Goal: Task Accomplishment & Management: Manage account settings

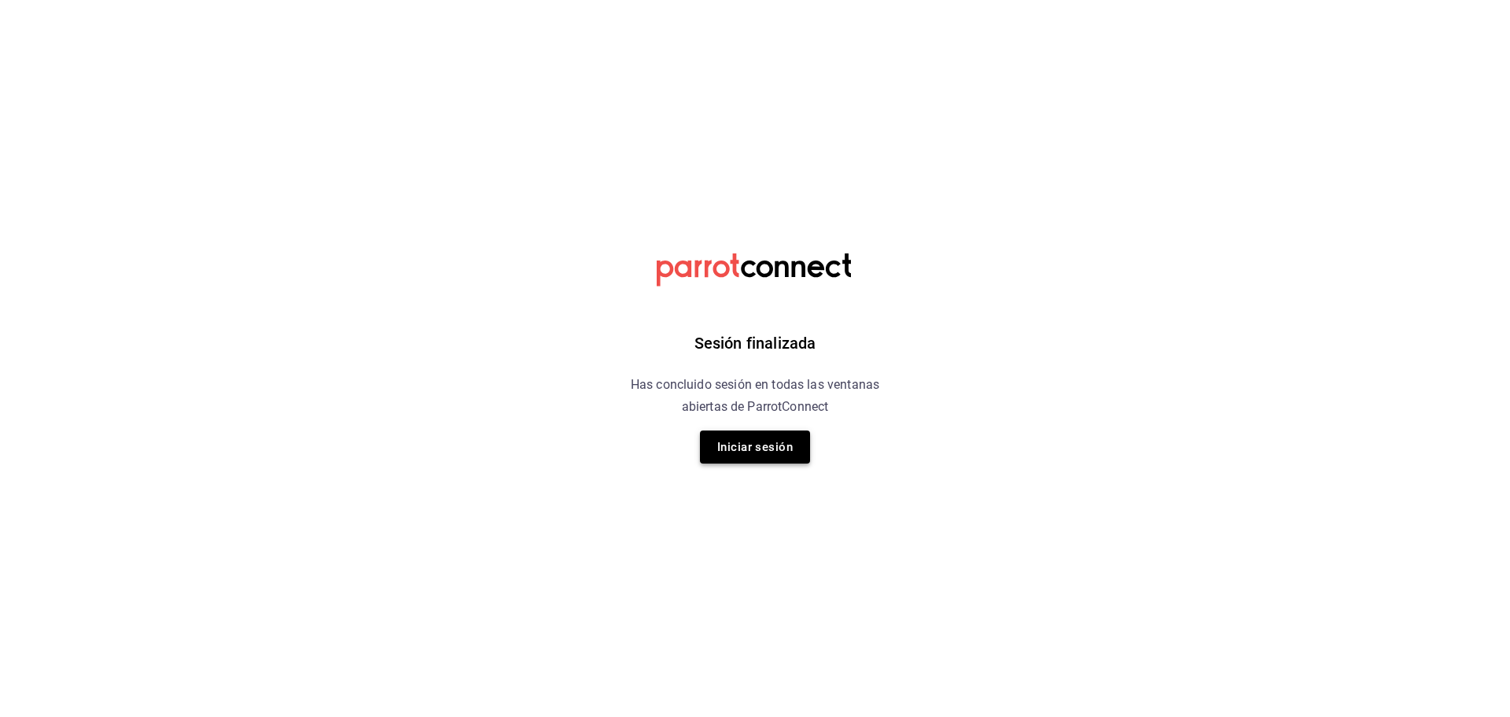
click at [721, 447] on button "Iniciar sesión" at bounding box center [755, 446] width 110 height 33
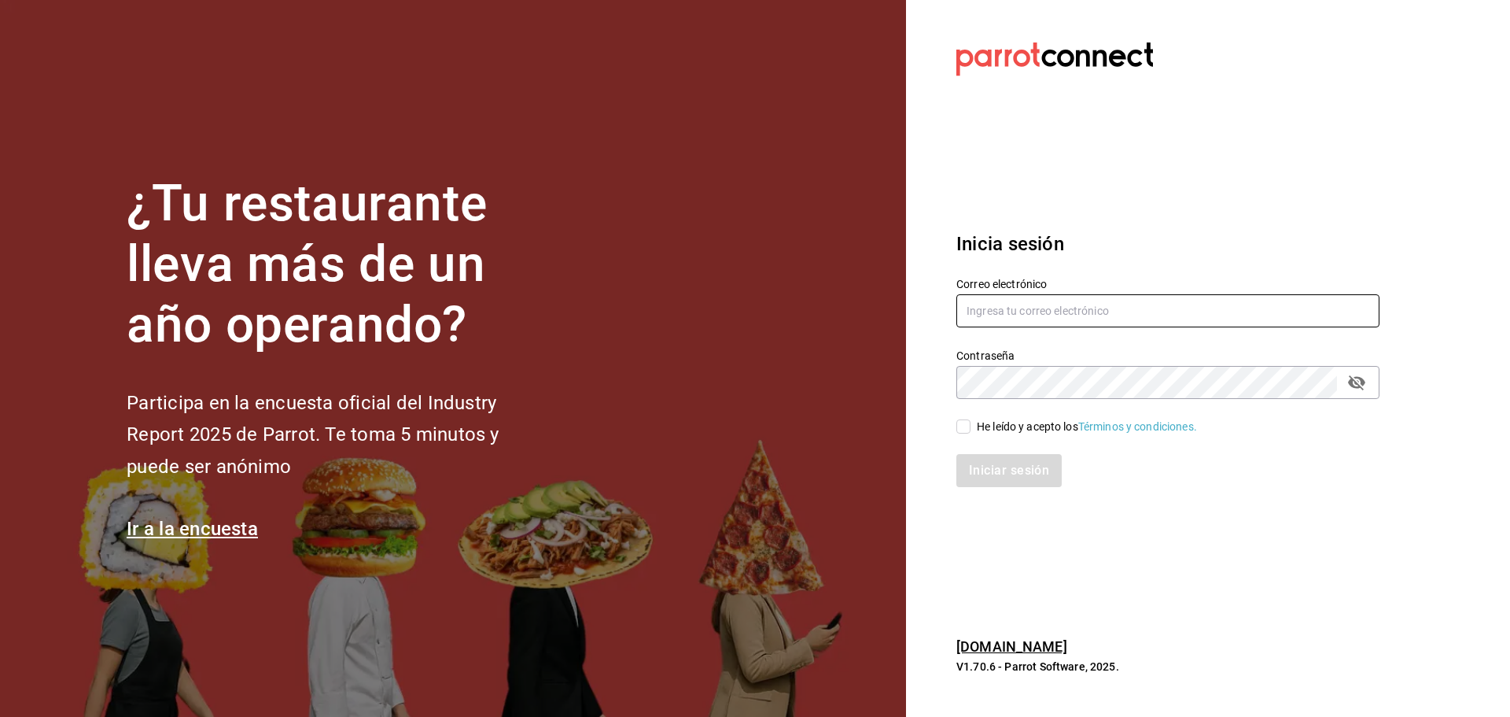
click at [994, 312] on input "text" at bounding box center [1168, 310] width 423 height 33
paste input "[EMAIL_ADDRESS][DOMAIN_NAME]"
type input "[EMAIL_ADDRESS][DOMAIN_NAME]"
click at [982, 426] on div "He leído y acepto los Términos y condiciones." at bounding box center [1087, 427] width 220 height 17
click at [971, 426] on input "He leído y acepto los Términos y condiciones." at bounding box center [964, 426] width 14 height 14
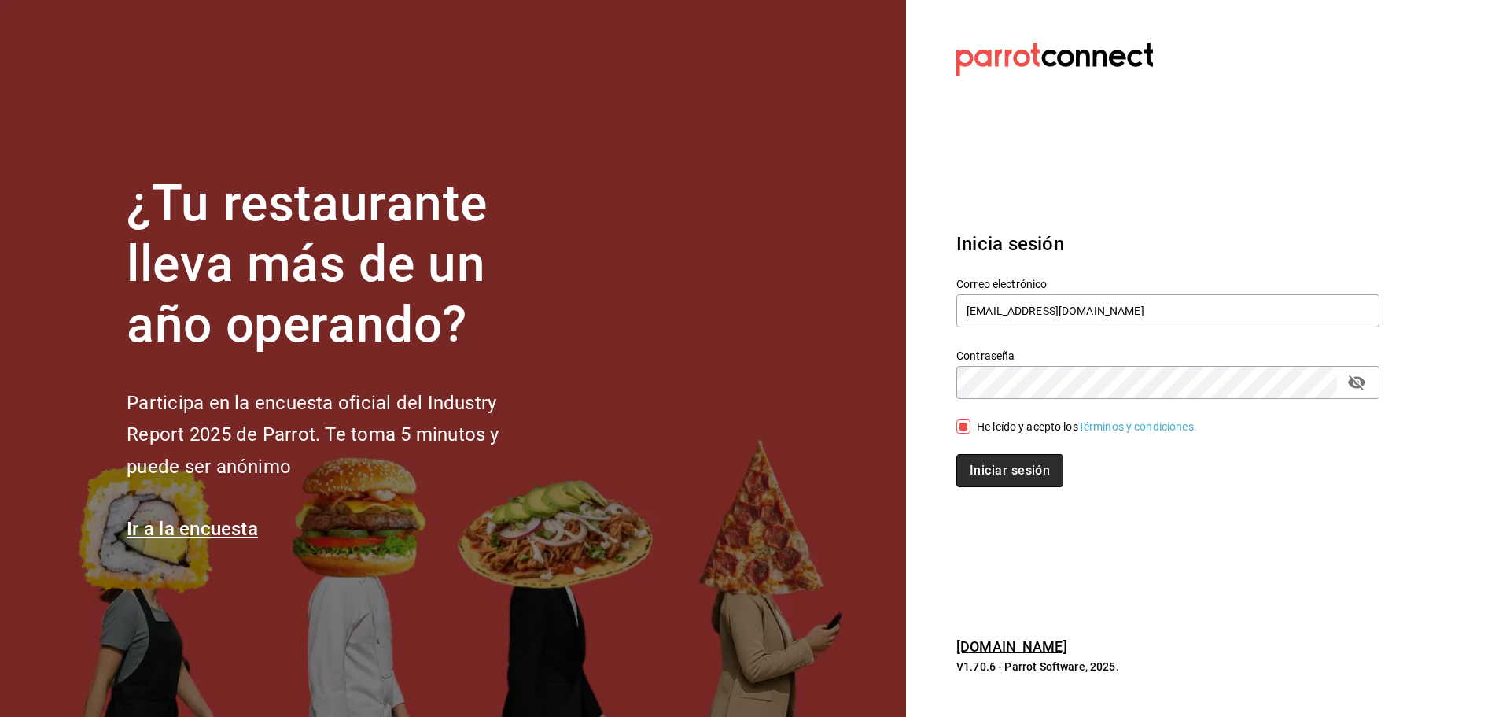
click at [991, 459] on button "Iniciar sesión" at bounding box center [1010, 470] width 107 height 33
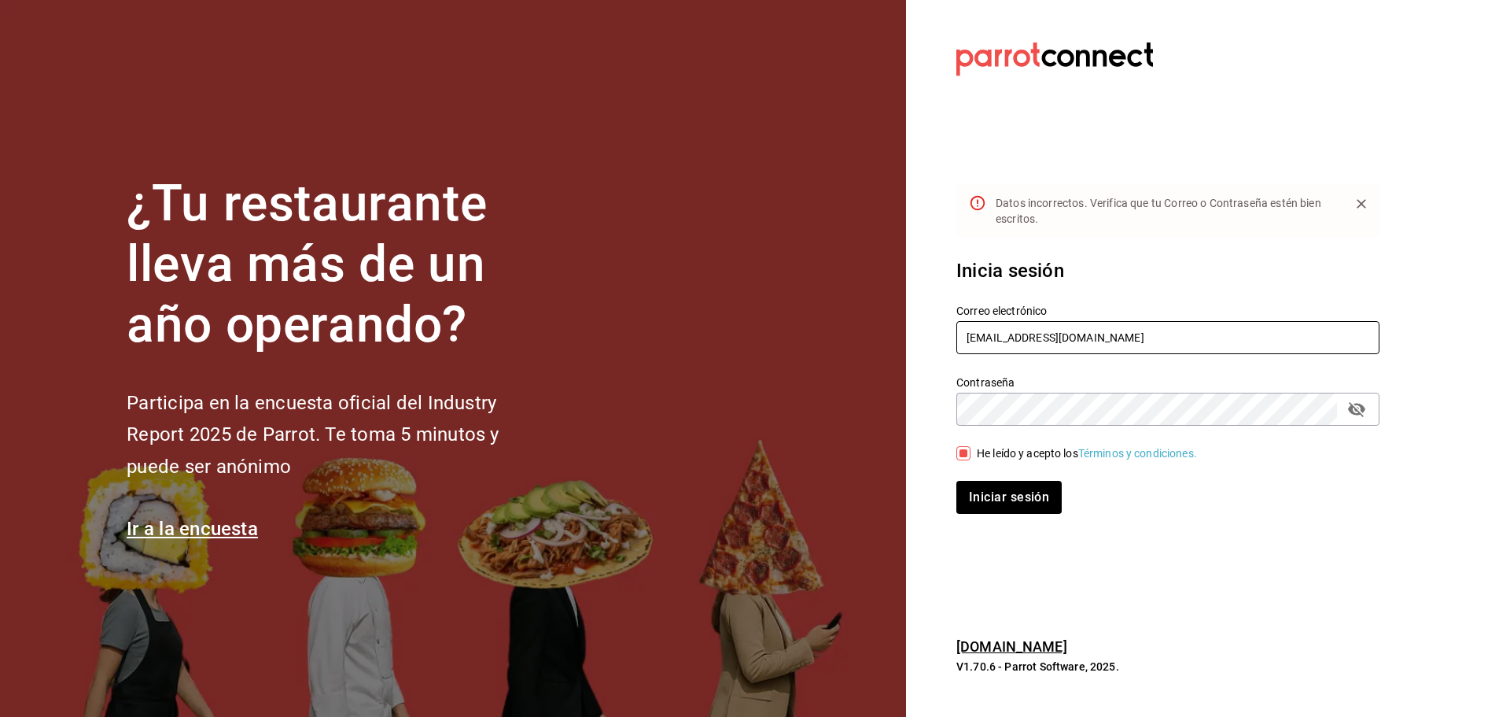
drag, startPoint x: 1171, startPoint y: 334, endPoint x: 837, endPoint y: 323, distance: 333.8
click at [837, 322] on div "¿Tu restaurante lleva más de un año operando? Participa en la encuesta oficial …" at bounding box center [755, 358] width 1510 height 717
click at [870, 401] on div "¿Tu restaurante lleva más de un año operando? Participa en la encuesta oficial …" at bounding box center [755, 358] width 1510 height 717
click at [979, 452] on div "He leído y acepto los Términos y condiciones." at bounding box center [1087, 453] width 220 height 17
click at [971, 452] on input "He leído y acepto los Términos y condiciones." at bounding box center [964, 453] width 14 height 14
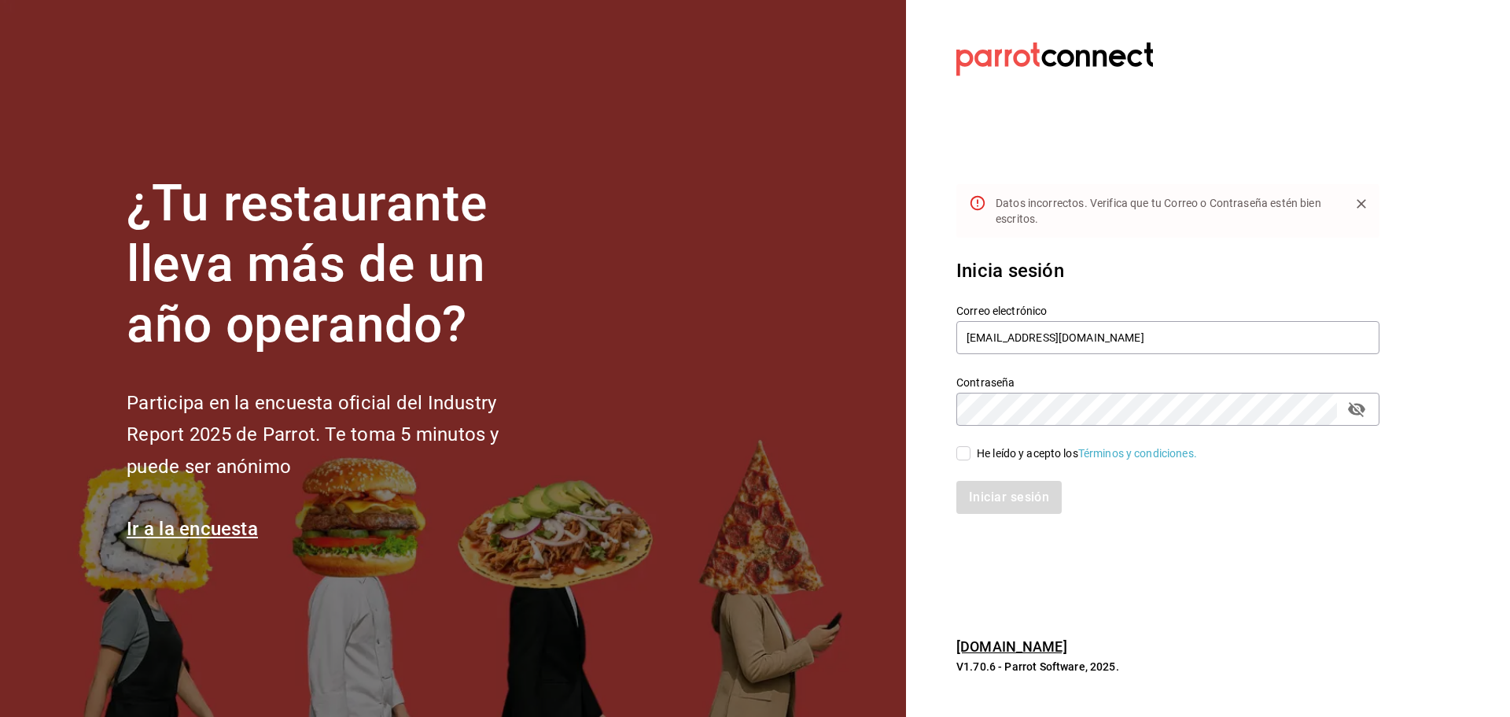
click at [954, 444] on div "He leído y acepto los Términos y condiciones." at bounding box center [1159, 444] width 442 height 36
click at [961, 445] on label "He leído y acepto los Términos y condiciones." at bounding box center [1077, 453] width 241 height 17
click at [961, 446] on input "He leído y acepto los Términos y condiciones." at bounding box center [964, 453] width 14 height 14
checkbox input "true"
click at [972, 483] on button "Iniciar sesión" at bounding box center [1010, 497] width 107 height 33
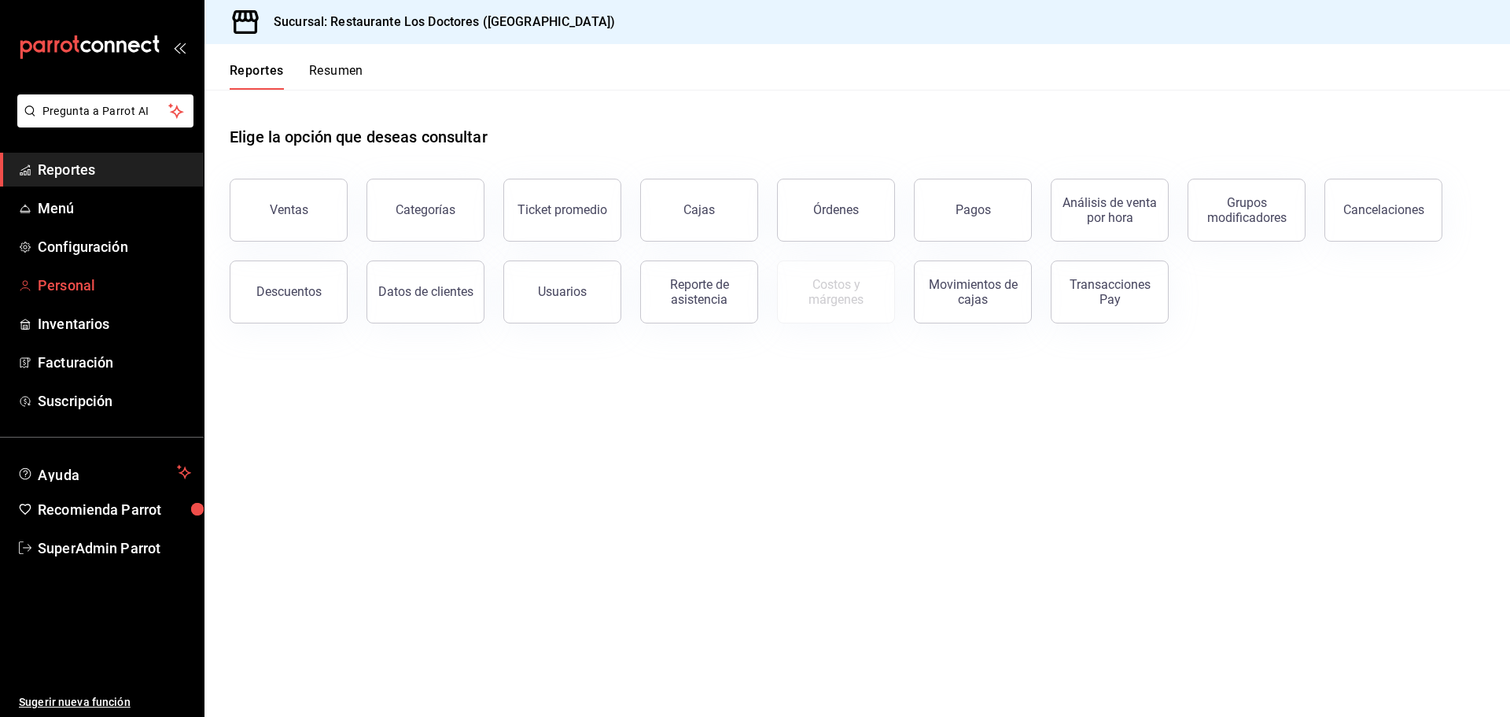
click at [90, 289] on span "Personal" at bounding box center [114, 285] width 153 height 21
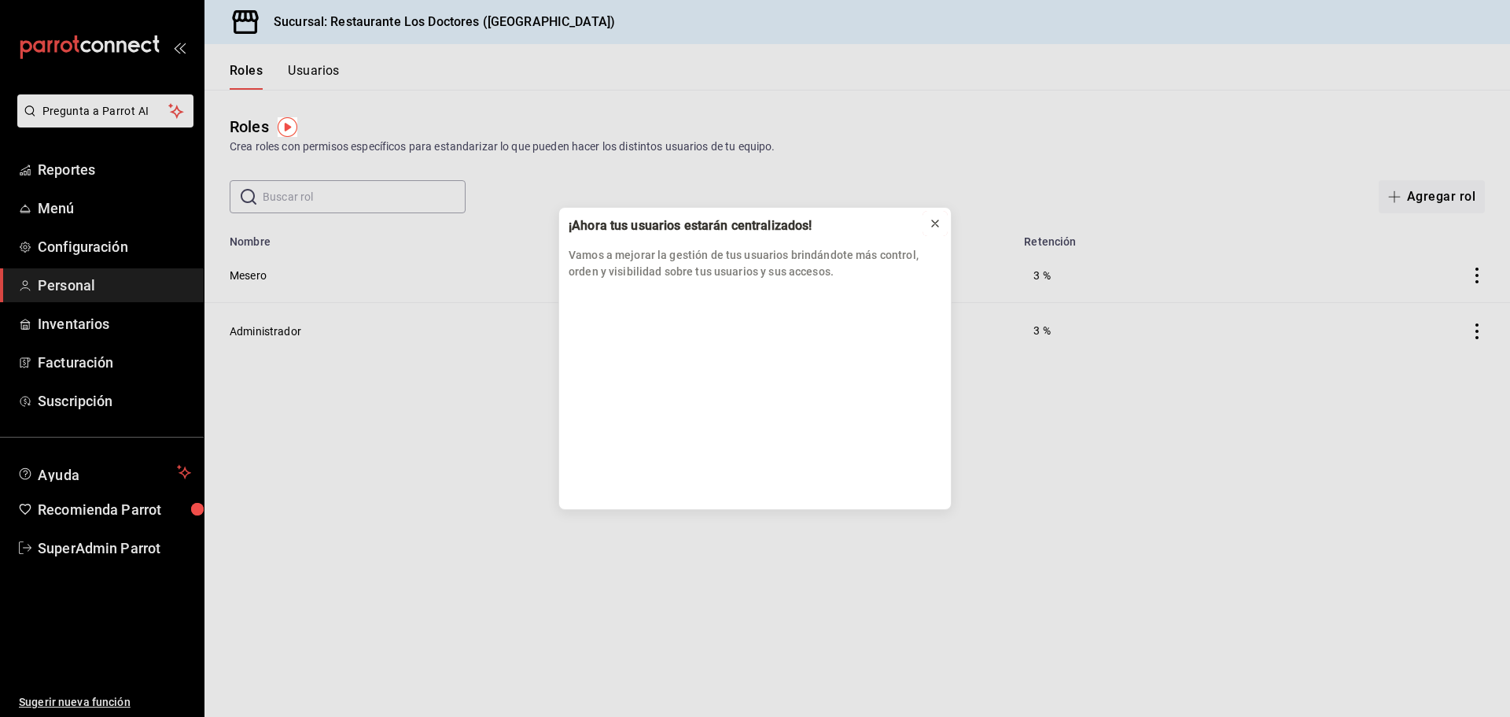
click at [933, 216] on div at bounding box center [935, 224] width 13 height 16
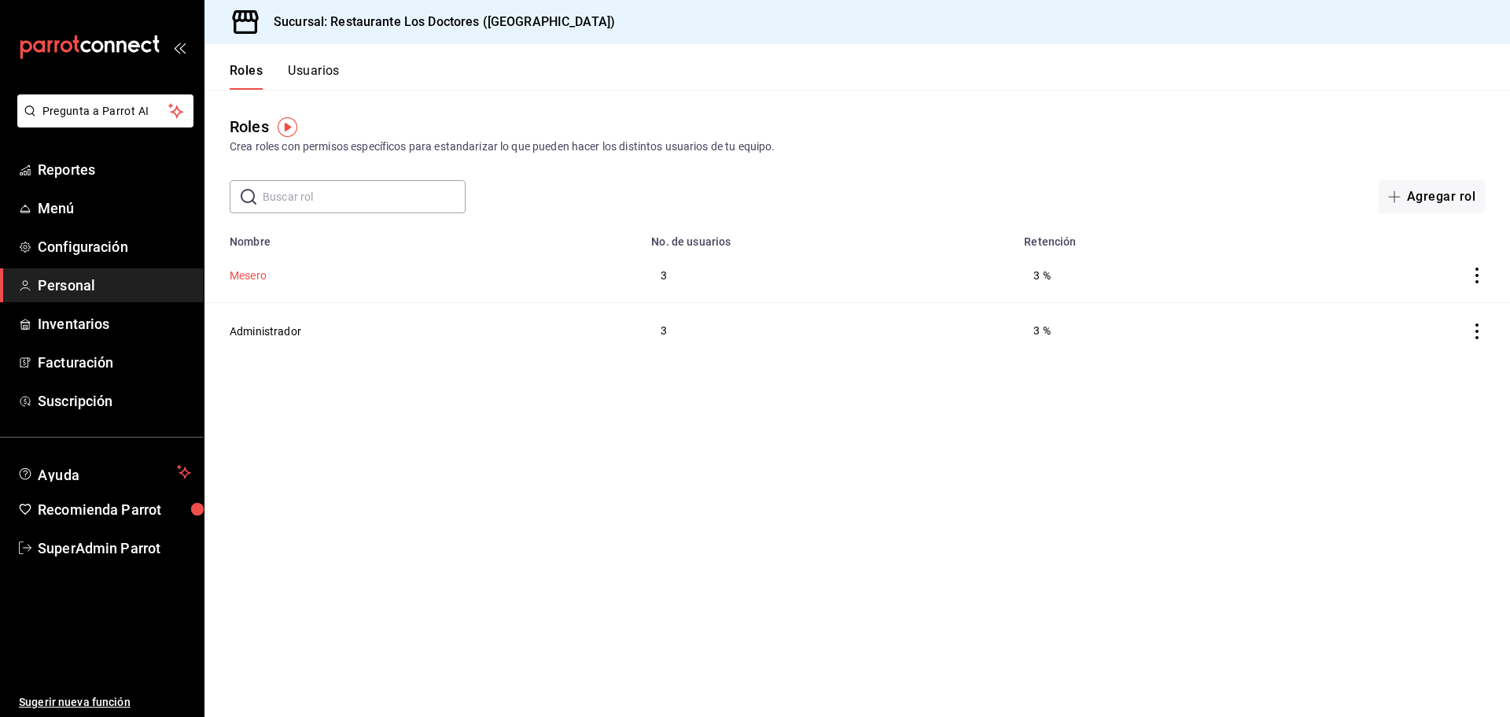
click at [254, 271] on button "Mesero" at bounding box center [248, 275] width 37 height 16
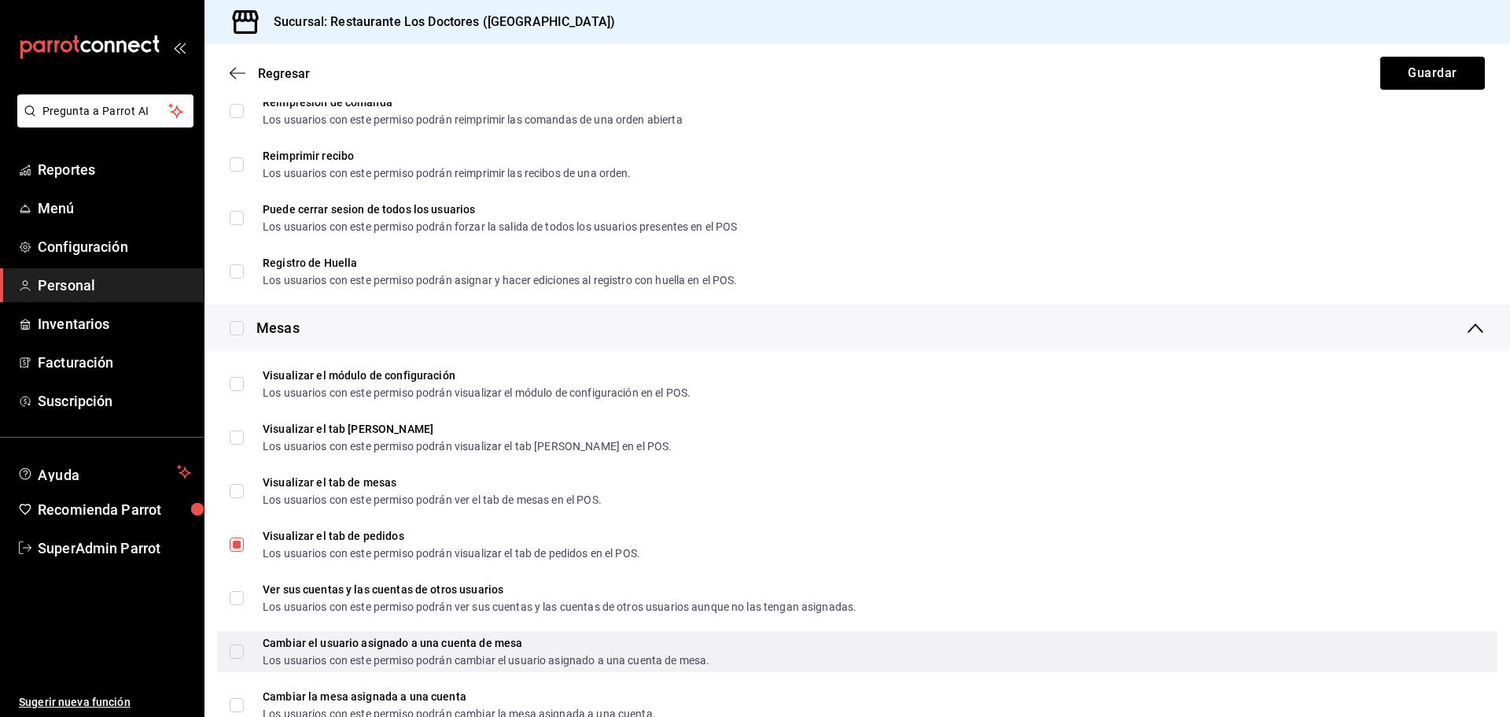
scroll to position [1919, 0]
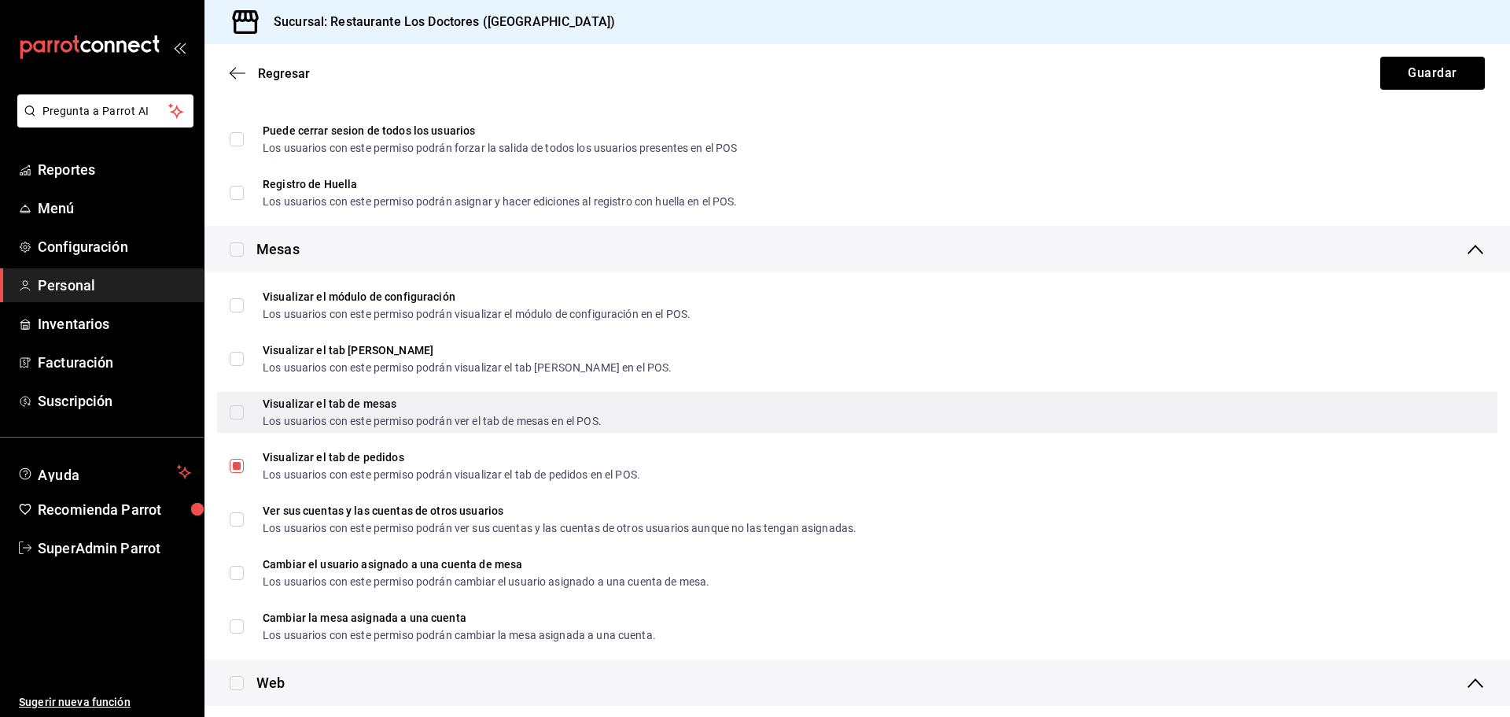
click at [235, 408] on input "Visualizar el tab de mesas Los usuarios con este permiso podrán ver el tab de m…" at bounding box center [237, 412] width 14 height 14
checkbox input "true"
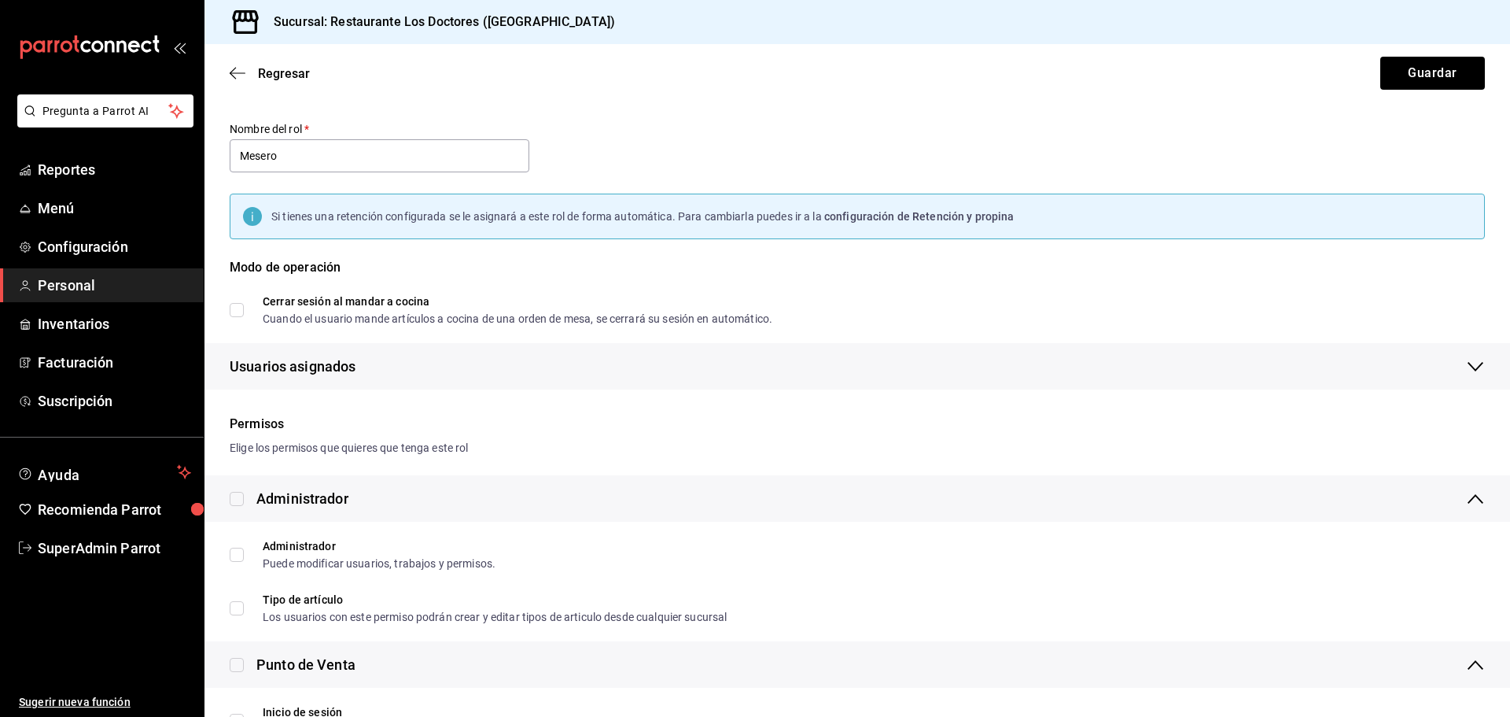
scroll to position [0, 0]
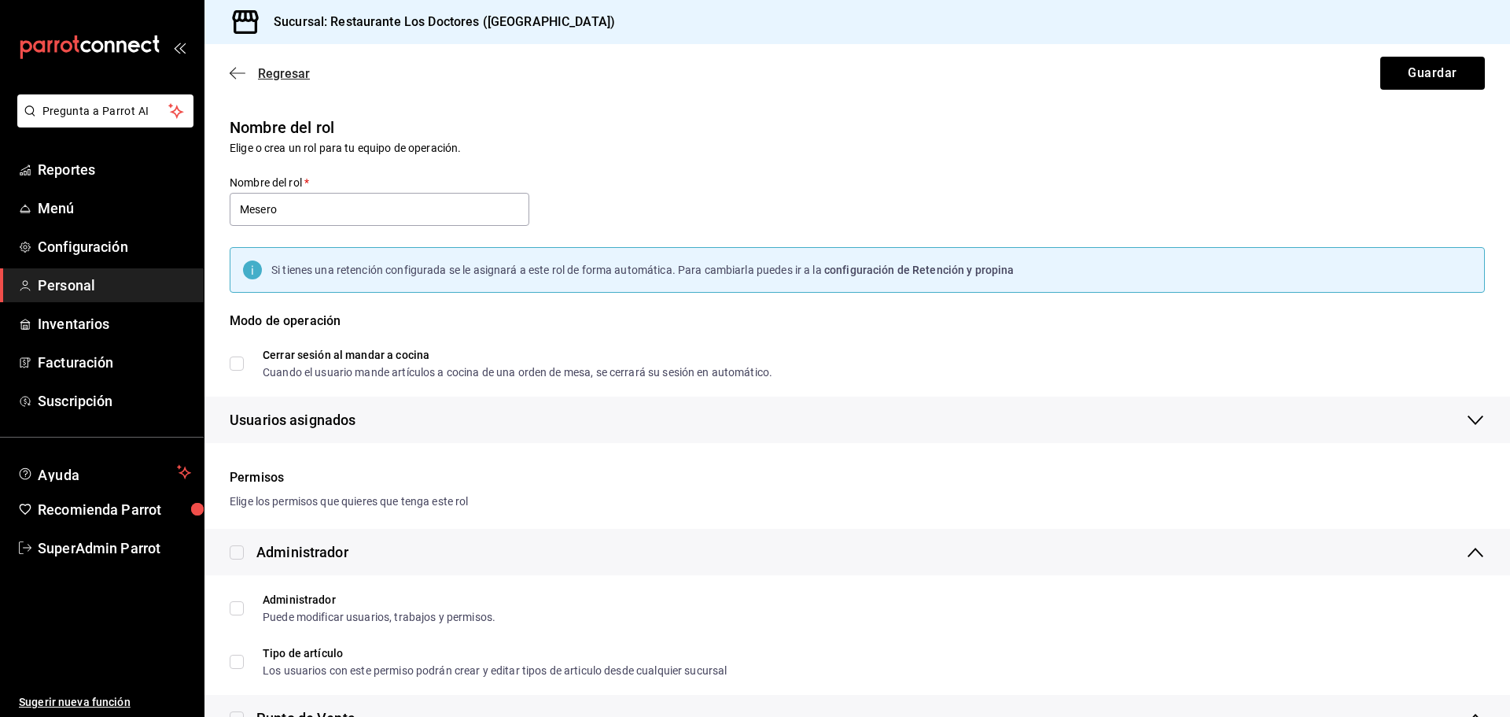
click at [235, 72] on icon "button" at bounding box center [238, 73] width 16 height 14
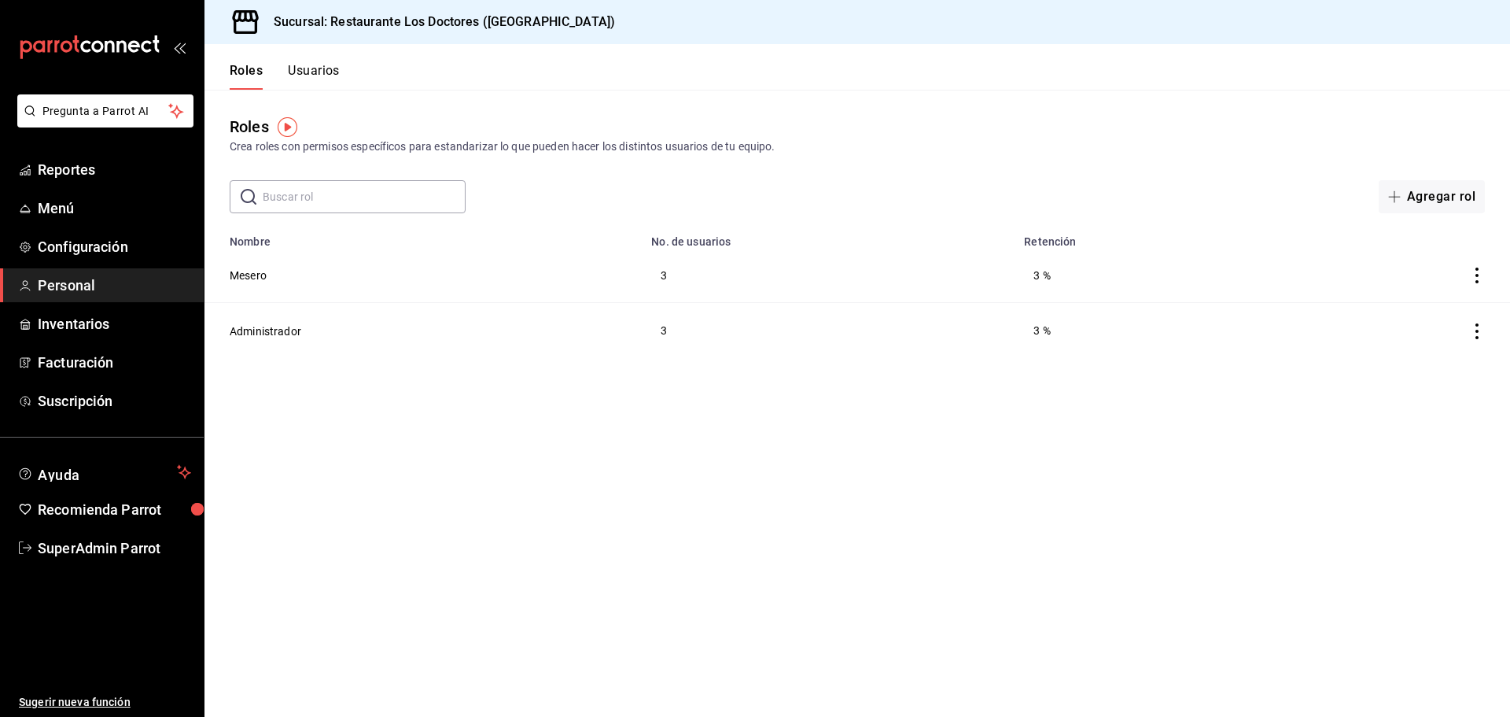
drag, startPoint x: 315, startPoint y: 62, endPoint x: 316, endPoint y: 73, distance: 11.1
click at [316, 73] on div "Roles Usuarios" at bounding box center [272, 67] width 135 height 46
click at [312, 56] on div "Roles Usuarios" at bounding box center [272, 67] width 135 height 46
click at [312, 65] on button "Usuarios" at bounding box center [314, 76] width 52 height 27
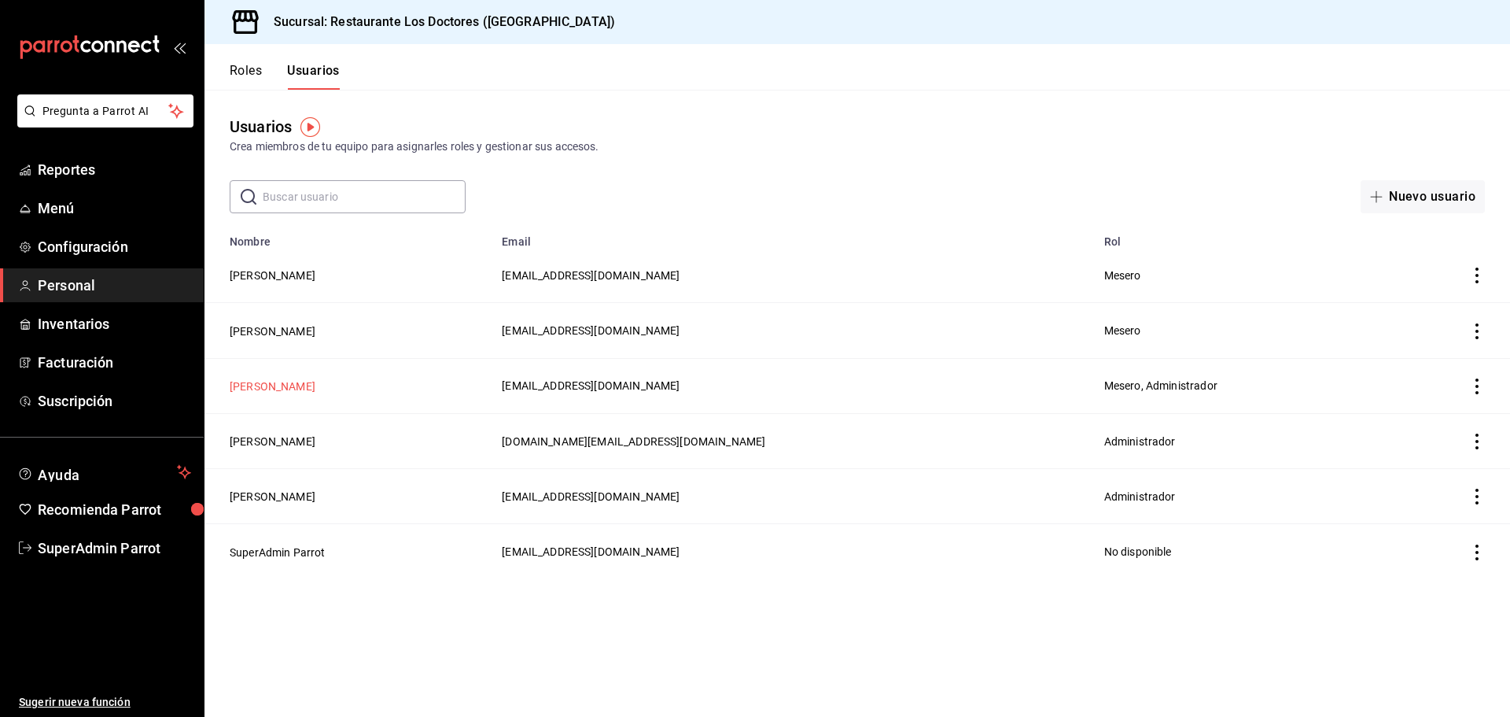
click at [263, 382] on button "Argelia Gmz" at bounding box center [273, 386] width 86 height 16
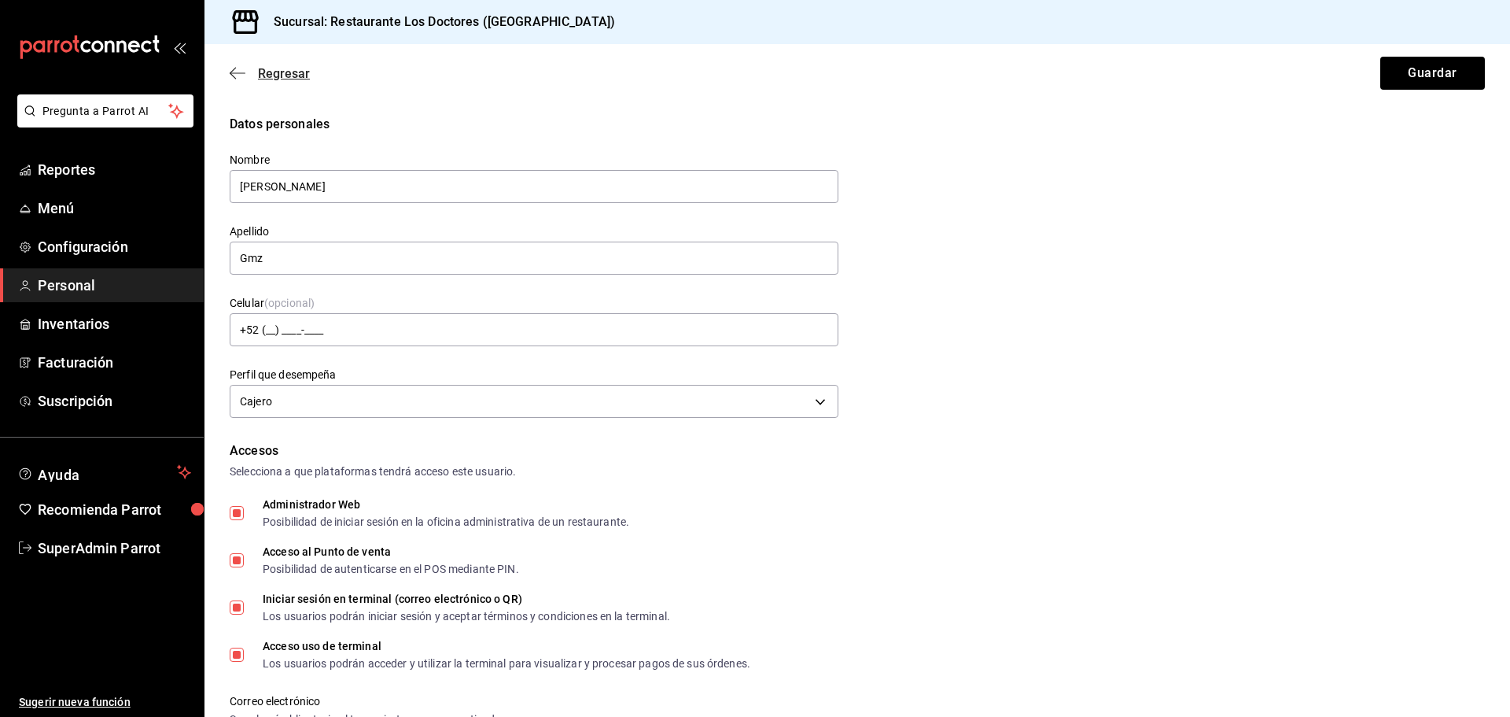
click at [233, 72] on icon "button" at bounding box center [238, 73] width 16 height 14
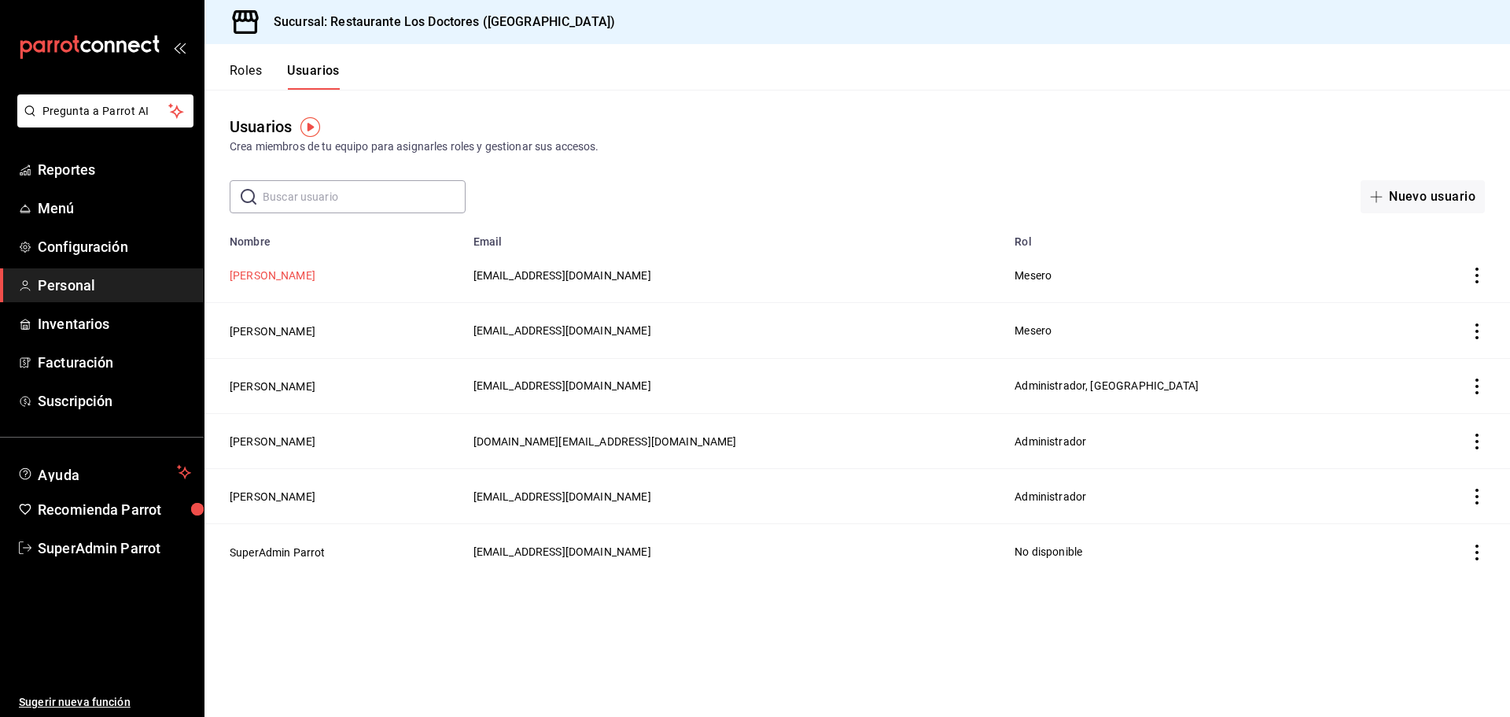
click at [270, 269] on button "Diana Álvarez" at bounding box center [273, 275] width 86 height 16
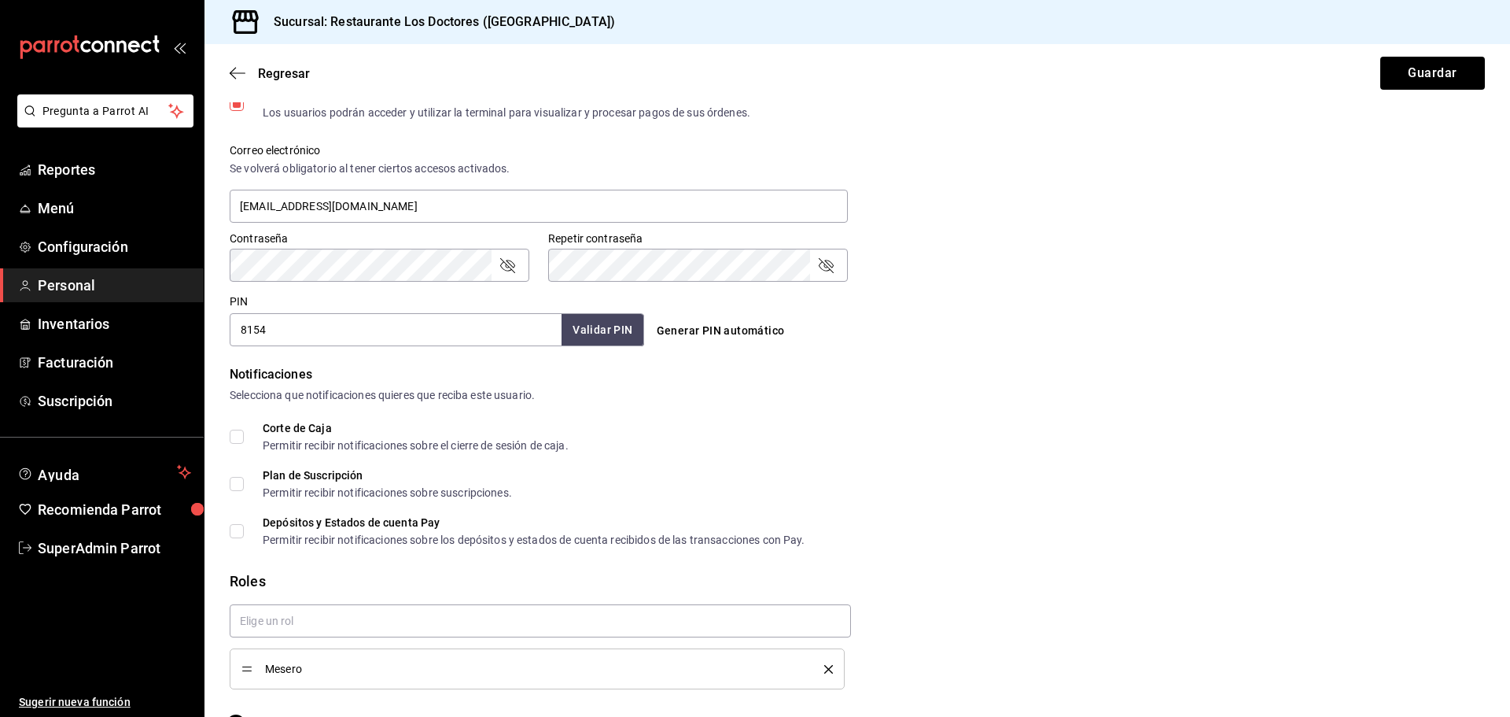
scroll to position [592, 0]
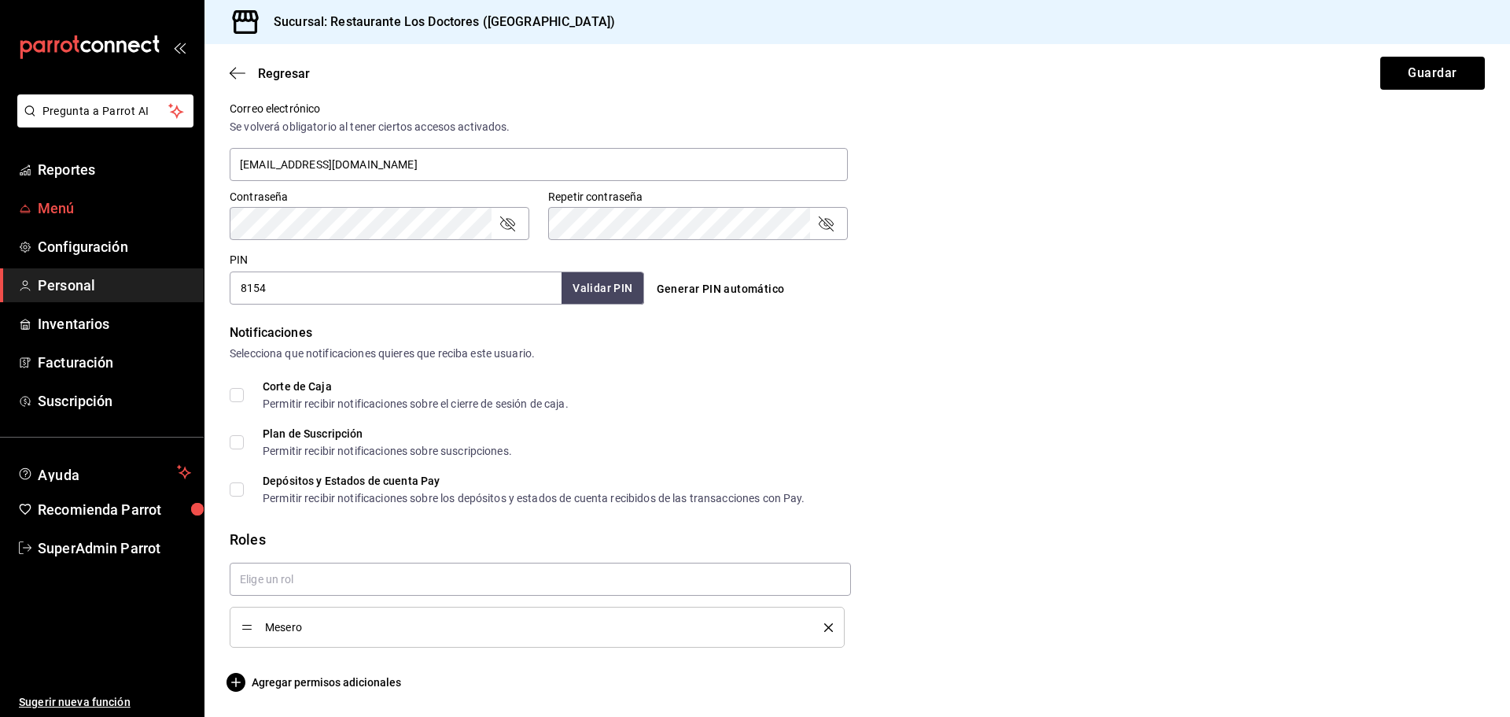
click at [76, 216] on span "Menú" at bounding box center [114, 207] width 153 height 21
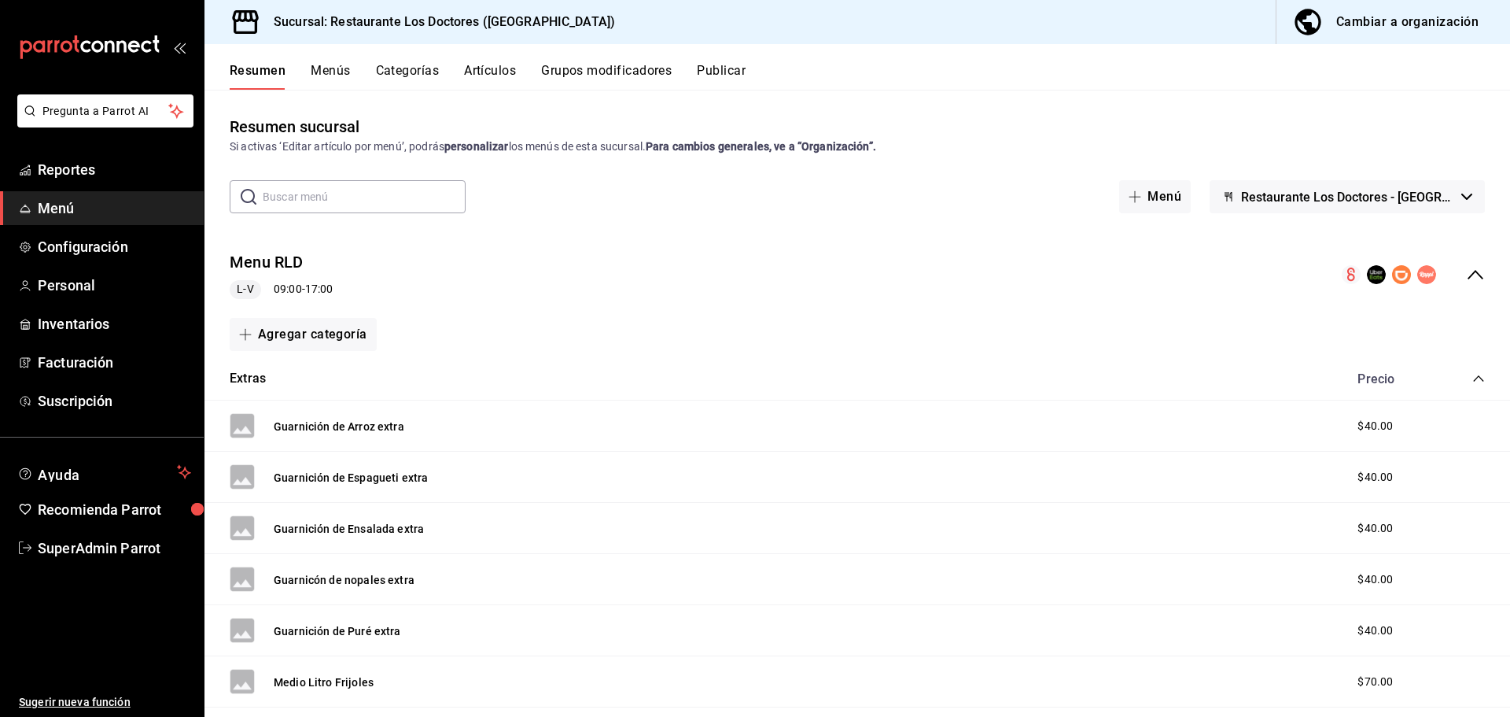
click at [400, 68] on button "Categorías" at bounding box center [408, 76] width 64 height 27
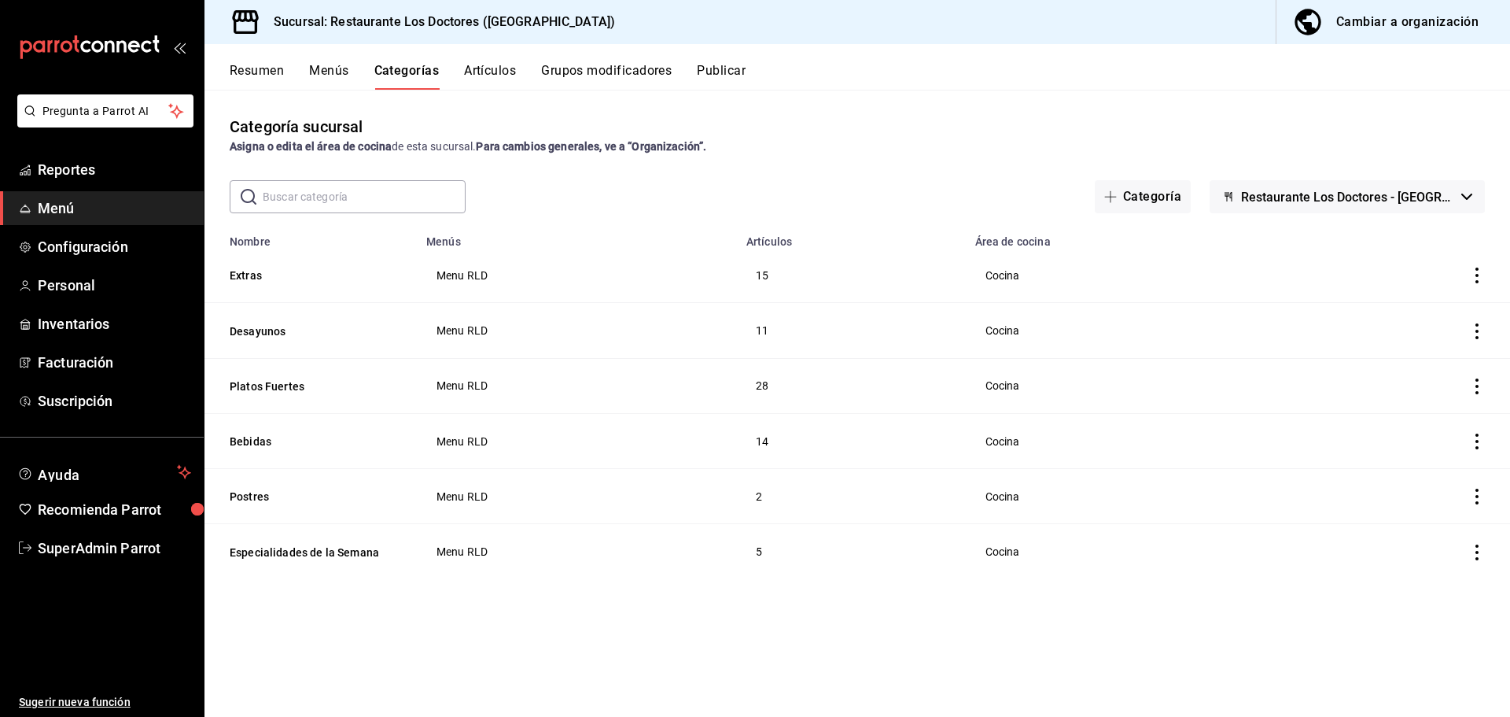
click at [316, 74] on button "Menús" at bounding box center [328, 76] width 39 height 27
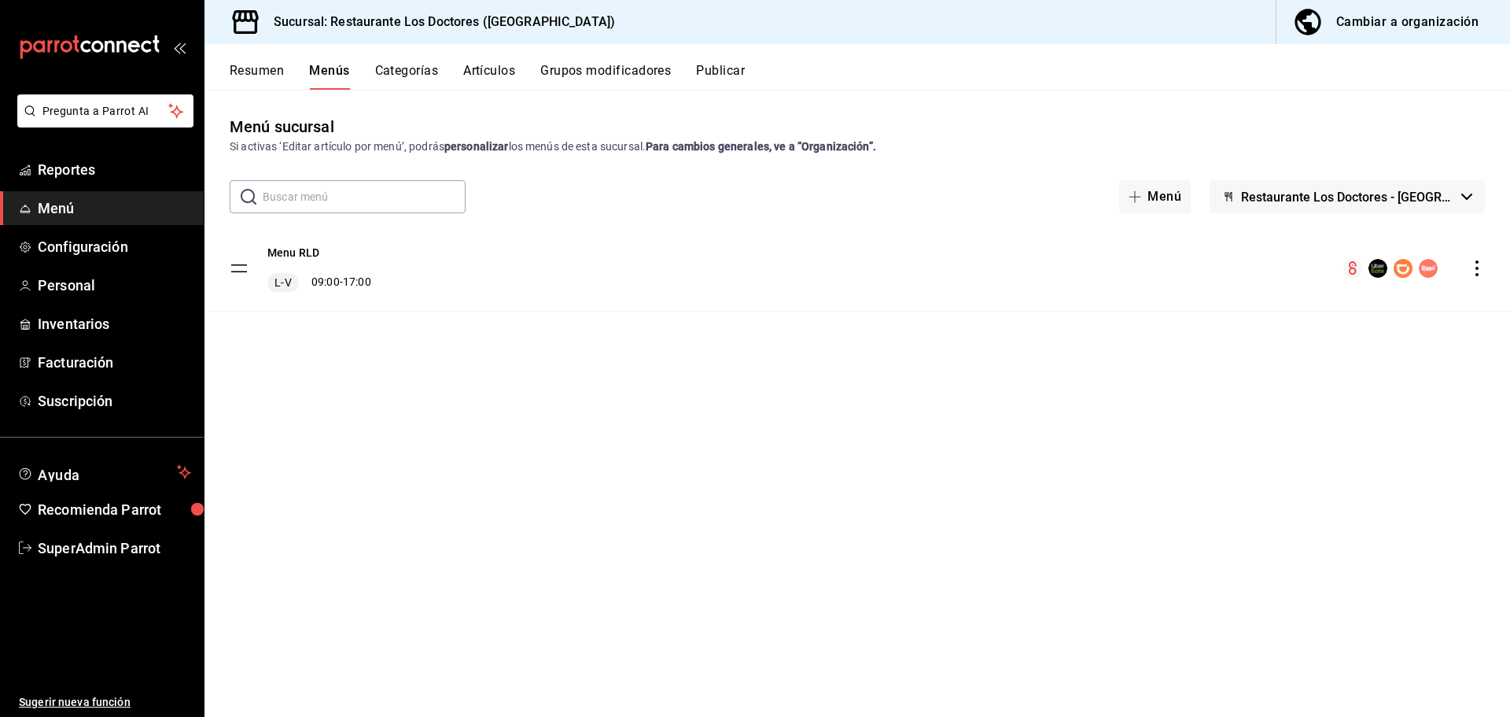
click at [237, 74] on button "Resumen" at bounding box center [257, 76] width 54 height 27
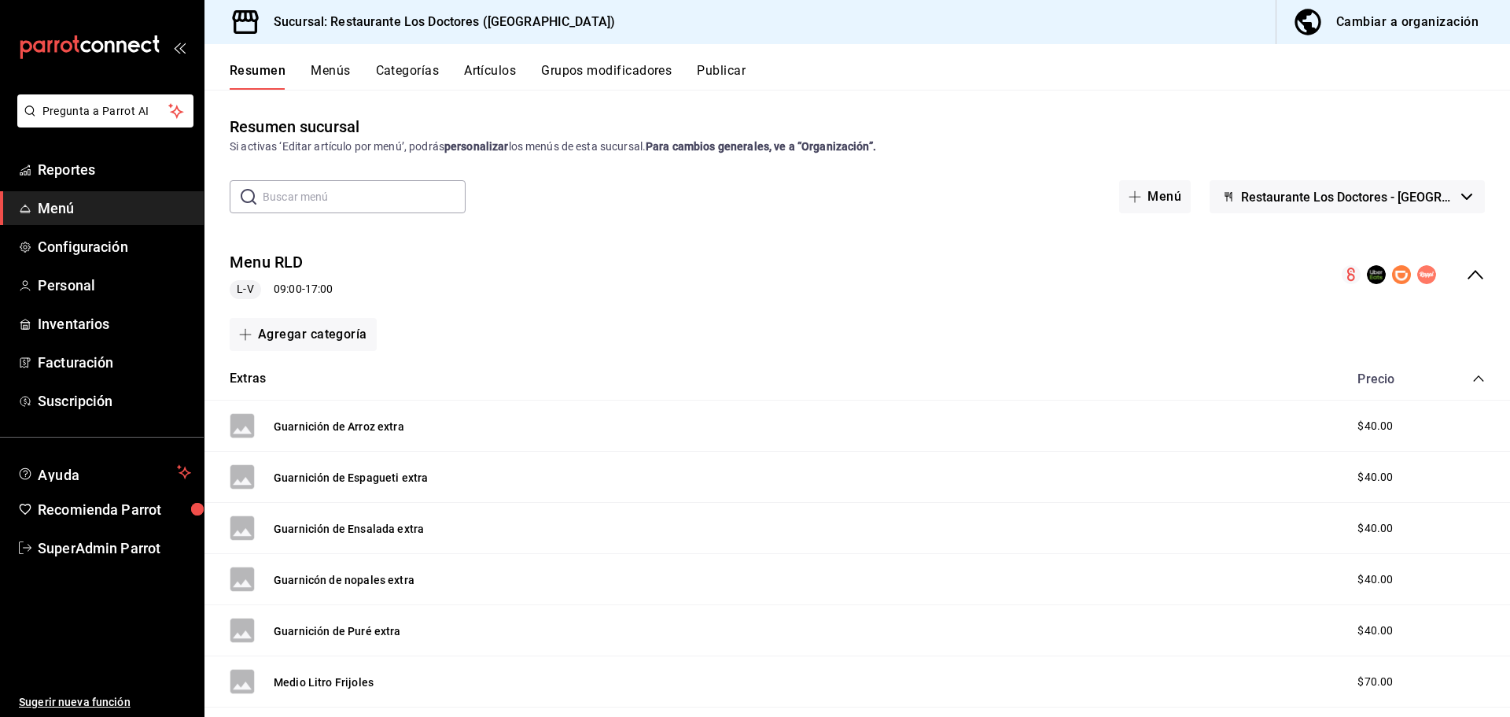
click at [74, 211] on span "Menú" at bounding box center [114, 207] width 153 height 21
click at [336, 68] on button "Menús" at bounding box center [330, 76] width 39 height 27
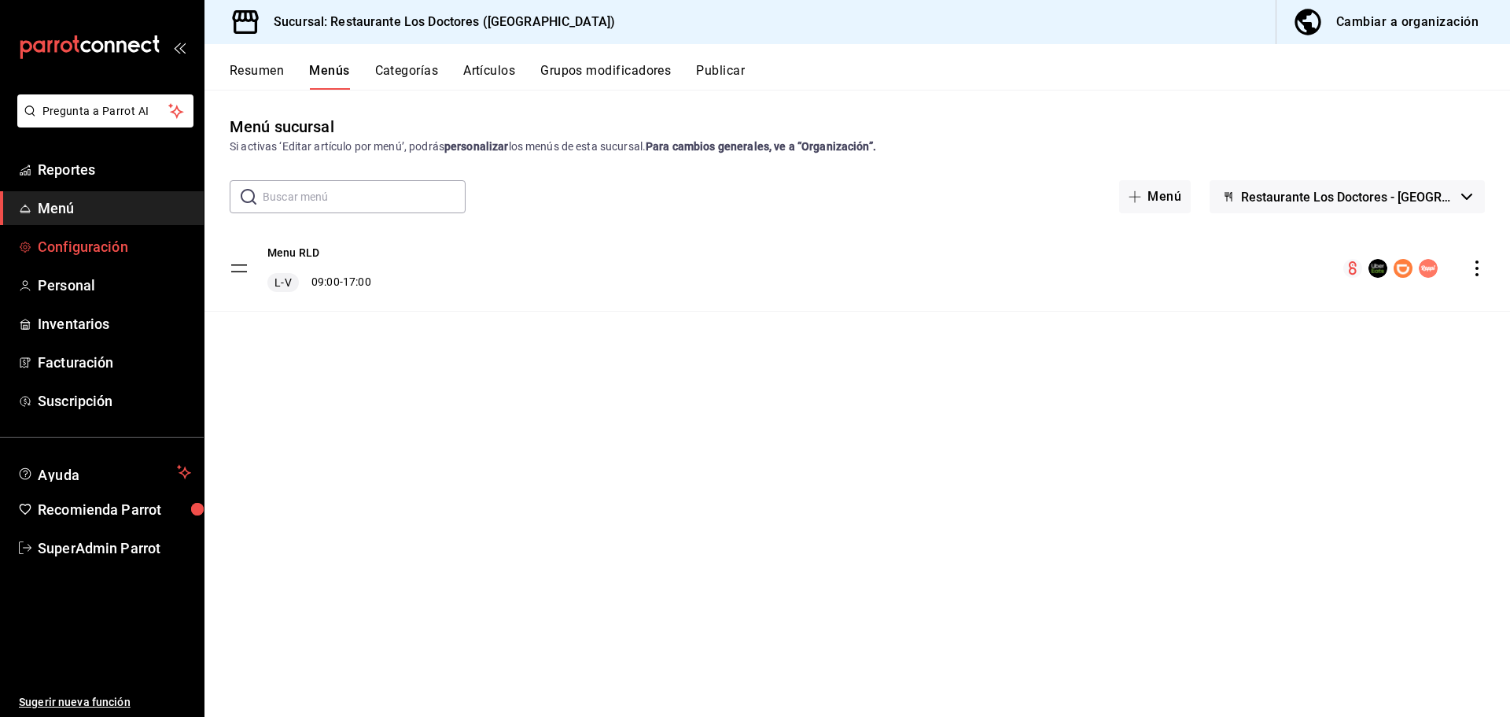
click at [68, 248] on span "Configuración" at bounding box center [114, 246] width 153 height 21
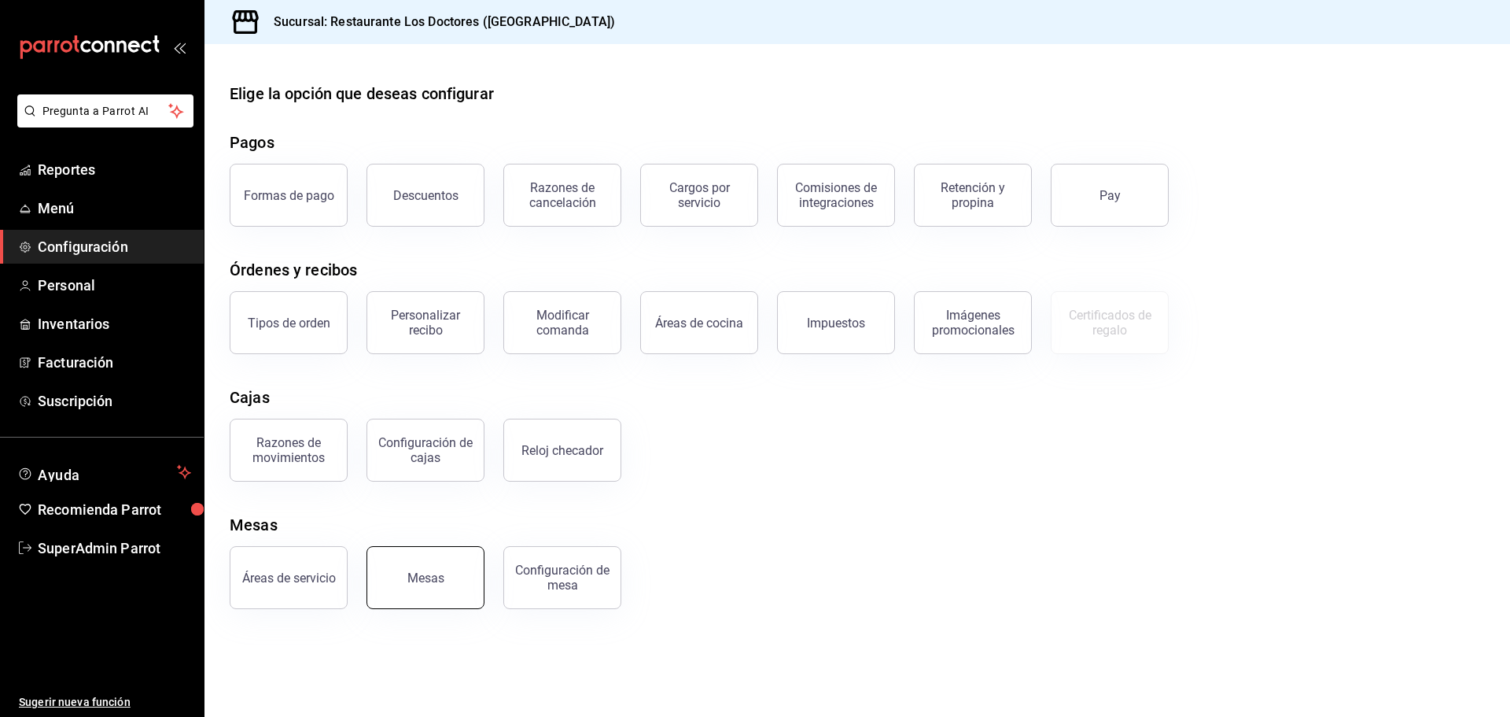
click at [437, 583] on div "Mesas" at bounding box center [425, 577] width 37 height 15
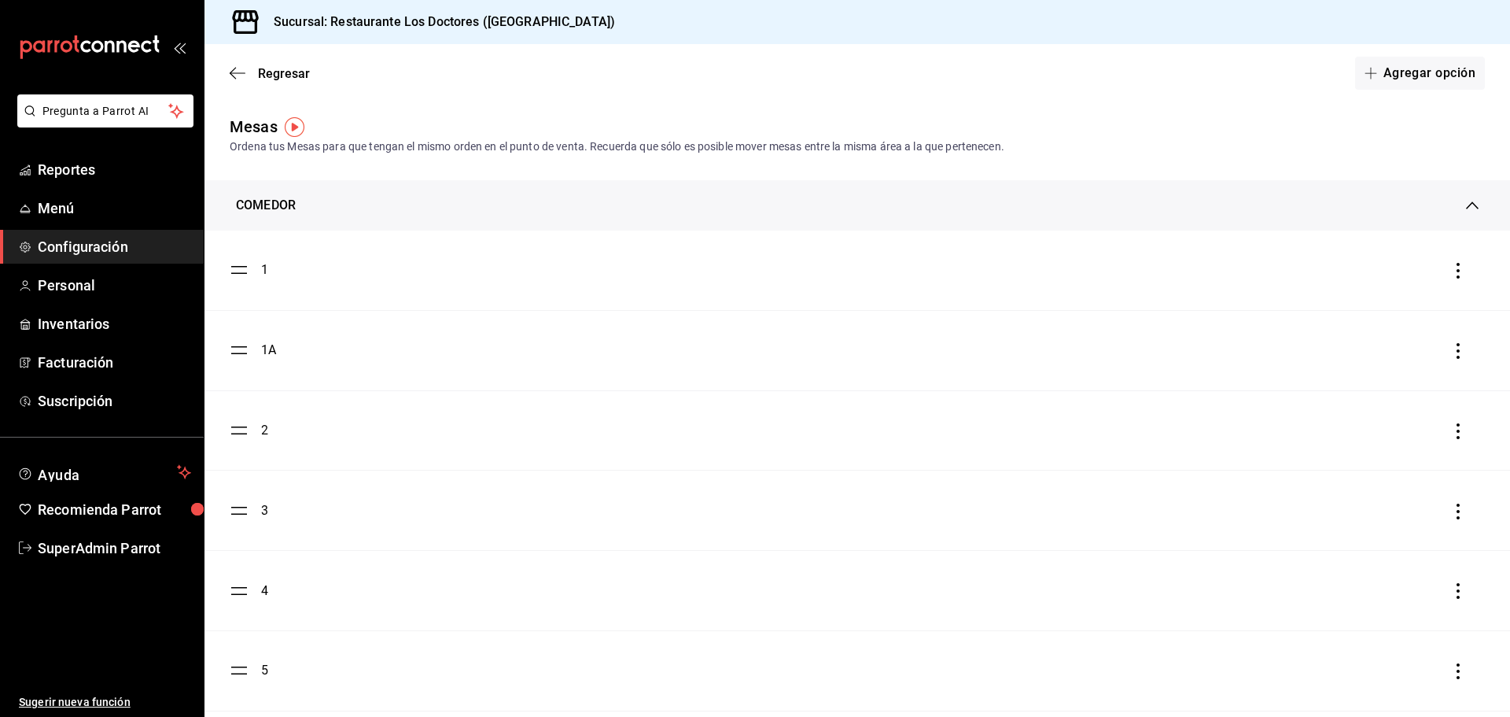
click at [1466, 206] on icon at bounding box center [1472, 205] width 13 height 13
click at [91, 245] on span "Configuración" at bounding box center [114, 246] width 153 height 21
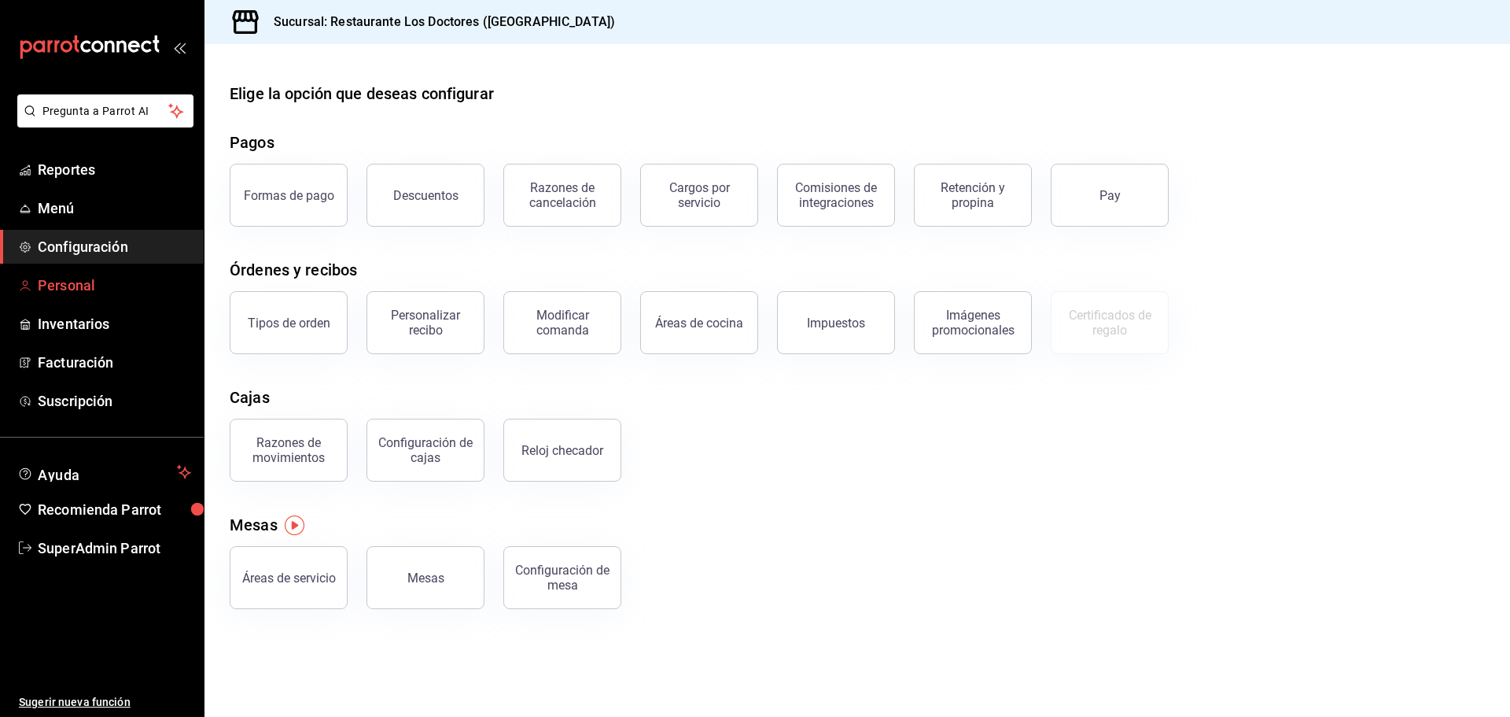
click at [90, 293] on span "Personal" at bounding box center [114, 285] width 153 height 21
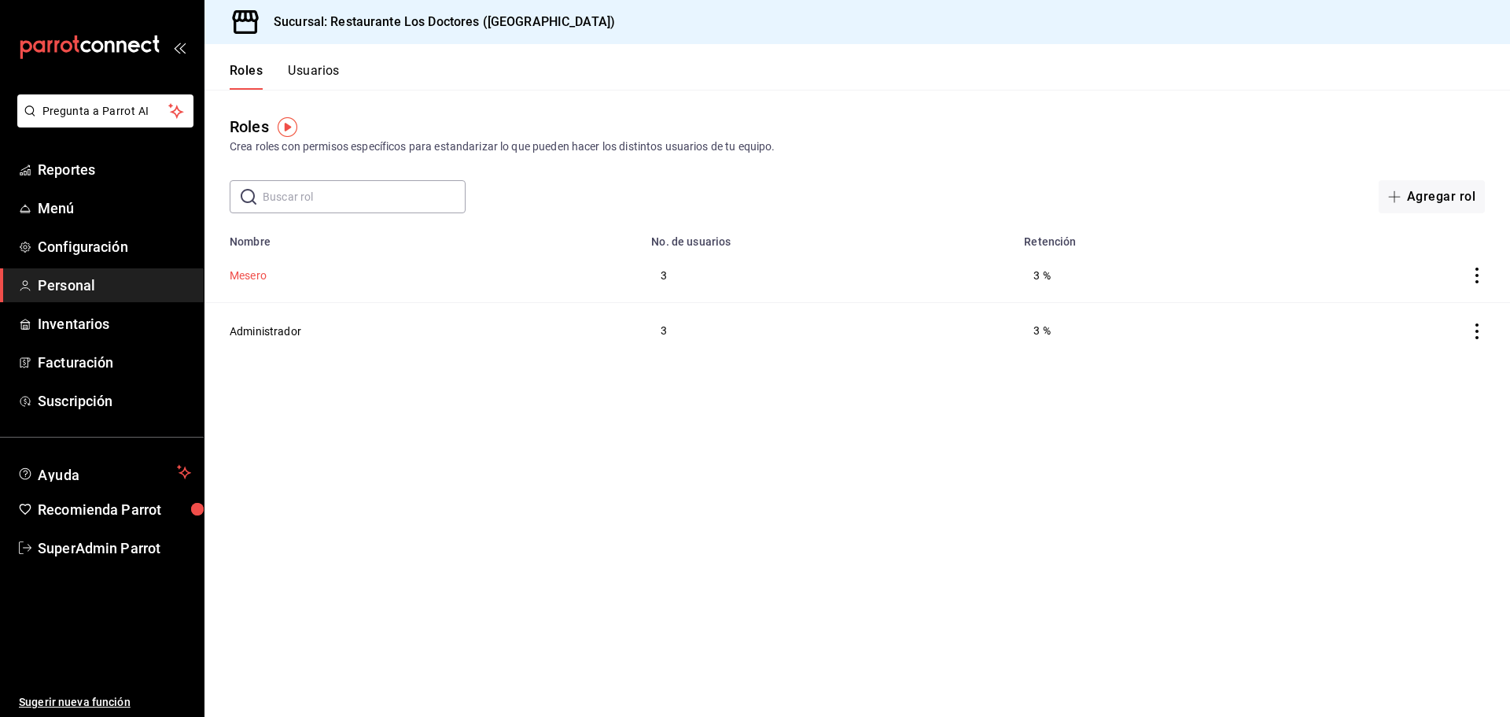
click at [245, 278] on button "Mesero" at bounding box center [248, 275] width 37 height 16
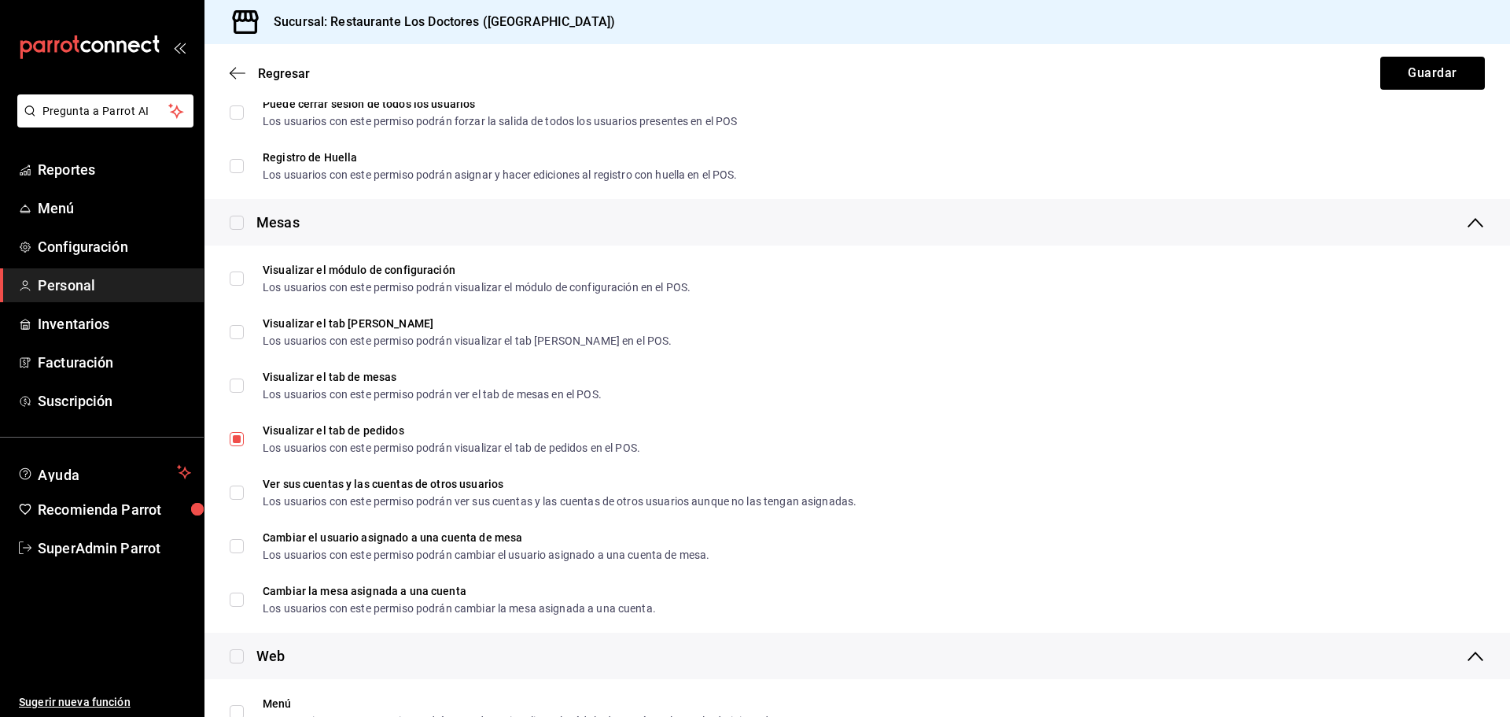
scroll to position [1967, 0]
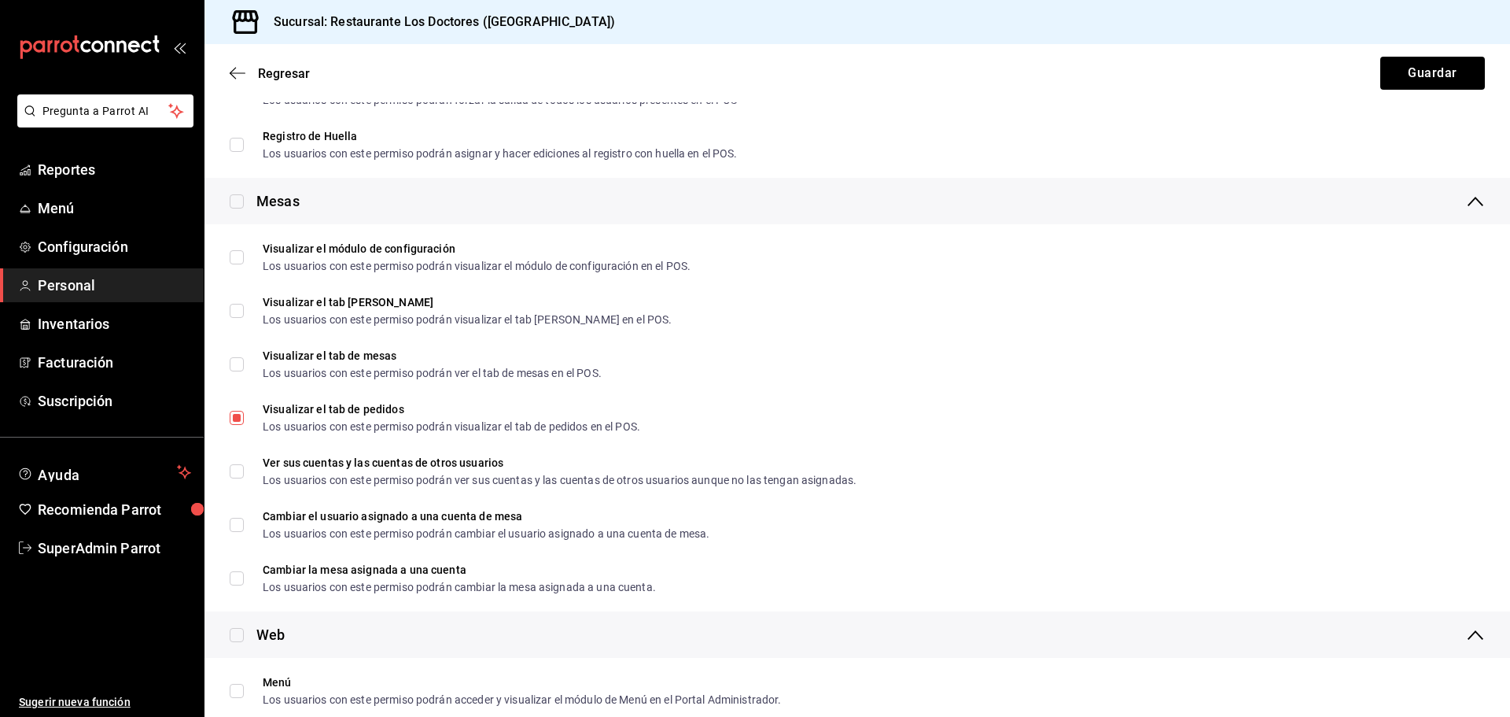
click at [231, 65] on div "Regresar Guardar" at bounding box center [858, 73] width 1306 height 58
click at [233, 74] on icon "button" at bounding box center [238, 73] width 16 height 14
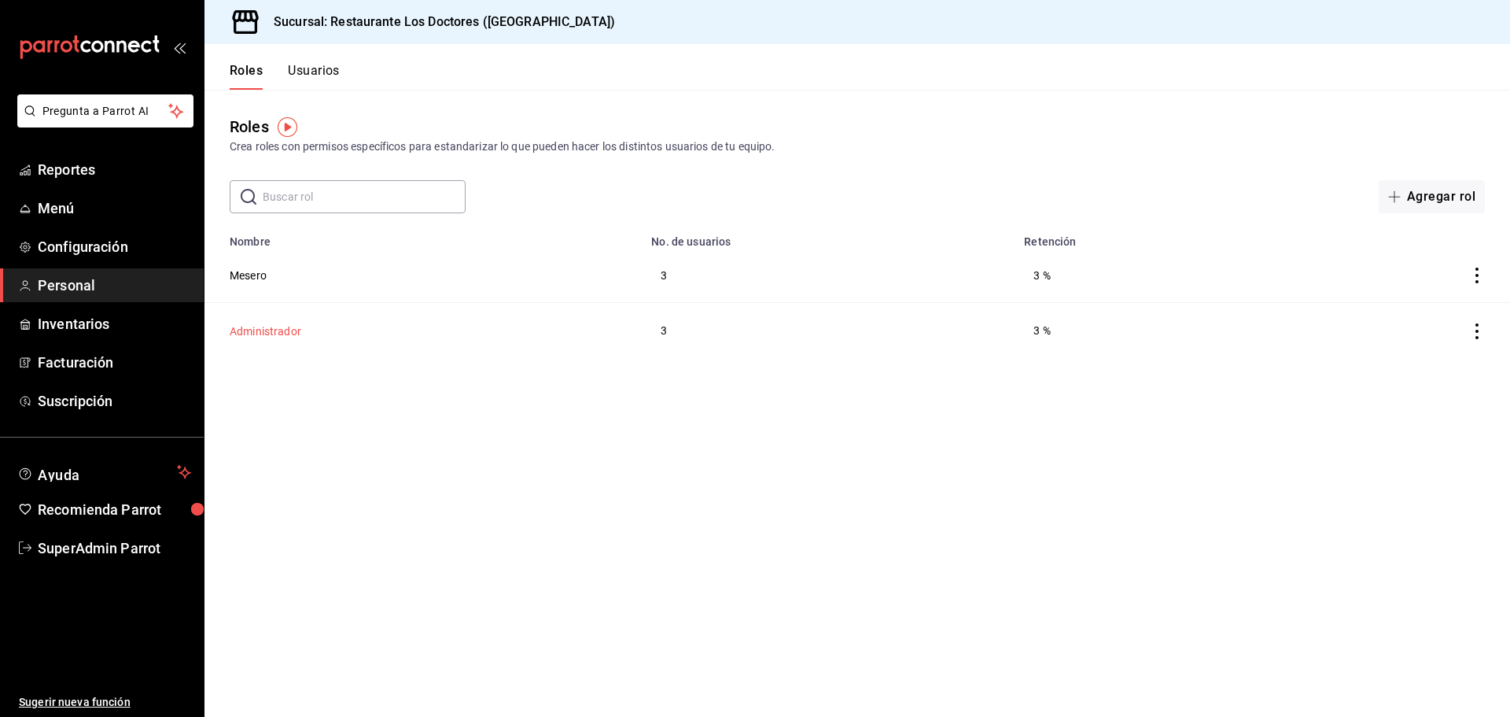
click at [252, 326] on button "Administrador" at bounding box center [266, 331] width 72 height 16
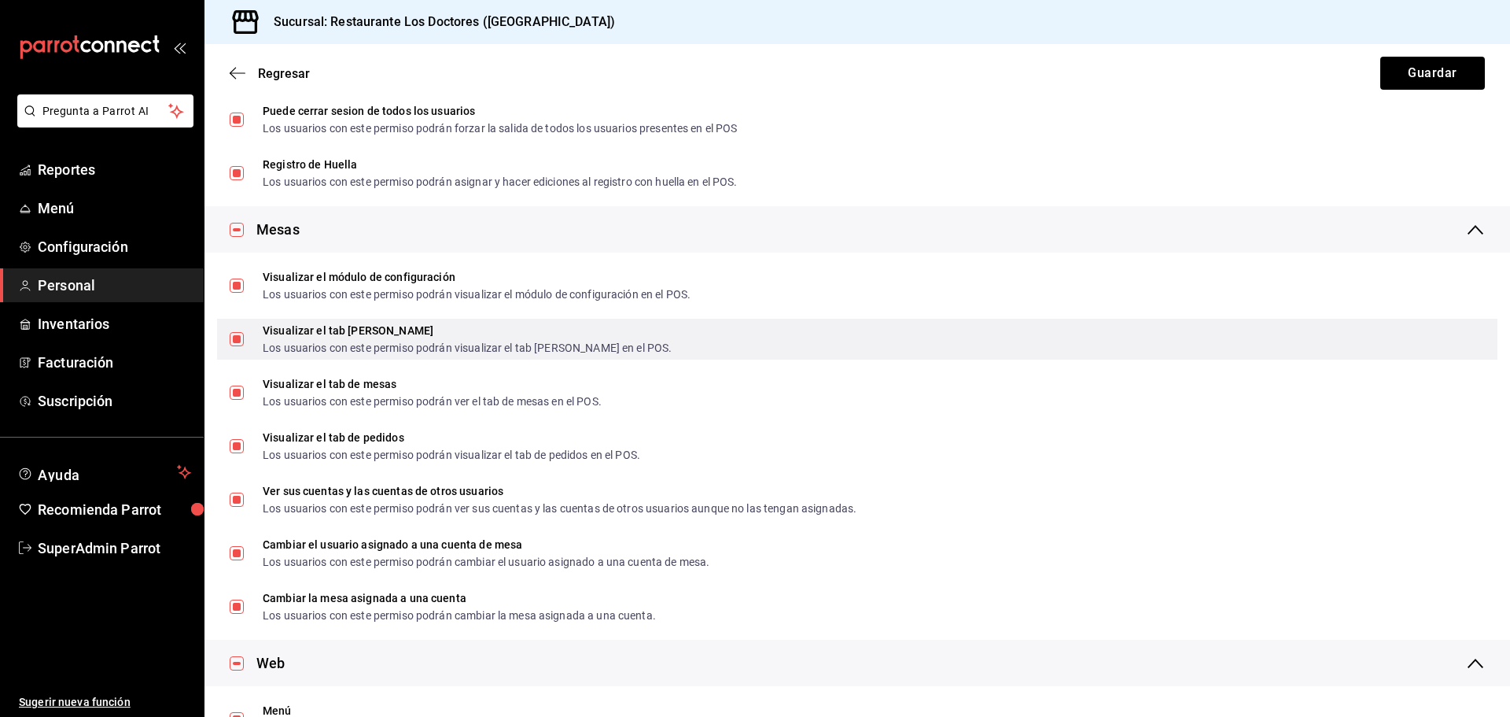
scroll to position [1967, 0]
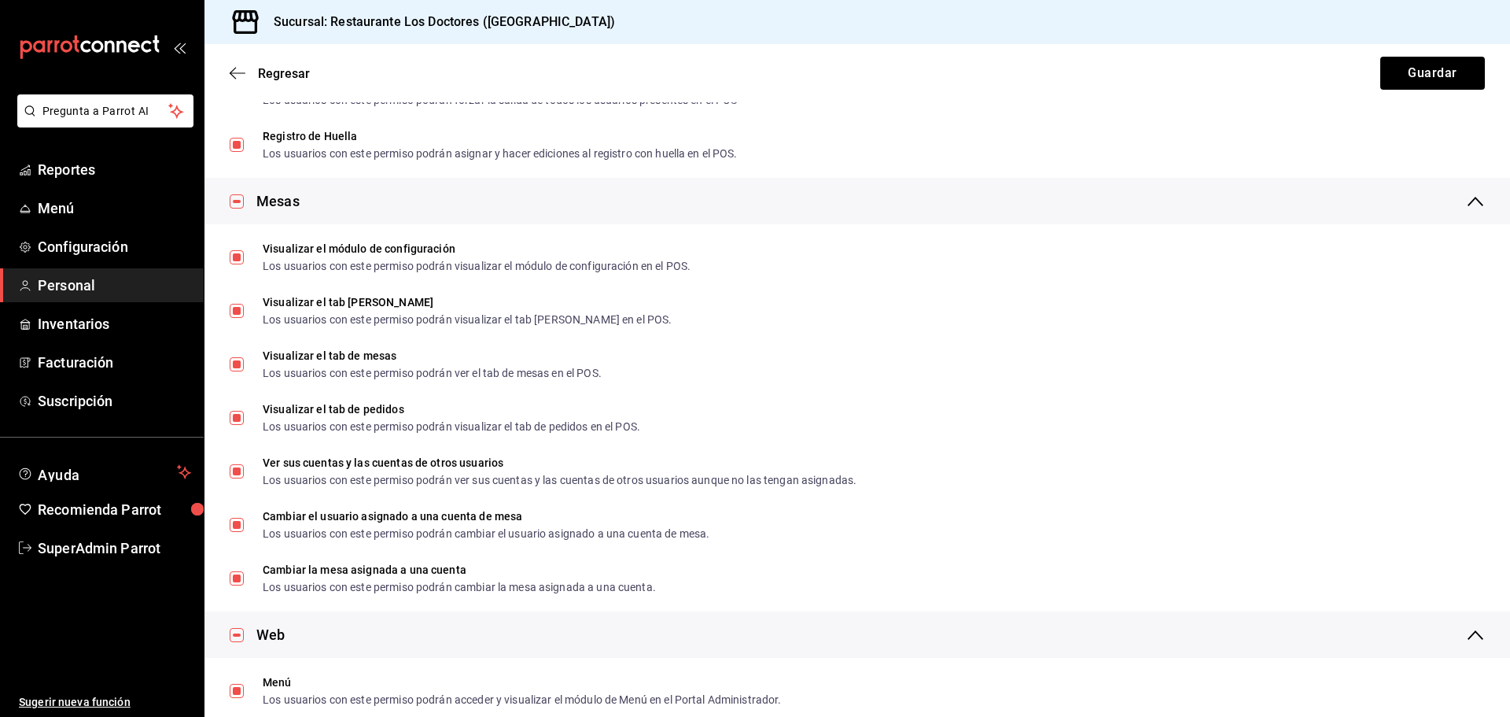
click at [233, 57] on div "Regresar Guardar" at bounding box center [858, 73] width 1306 height 58
click at [235, 68] on icon "button" at bounding box center [233, 74] width 6 height 12
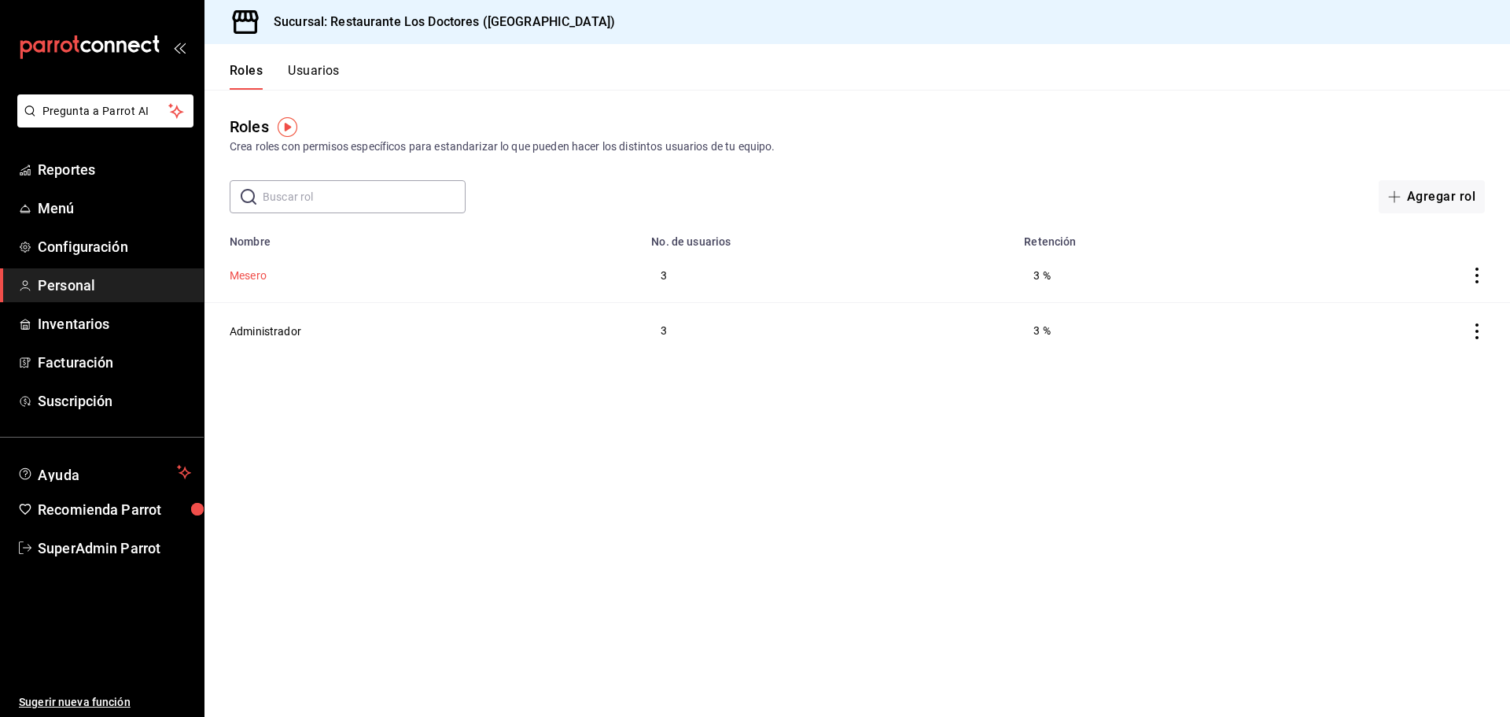
click at [252, 271] on button "Mesero" at bounding box center [248, 275] width 37 height 16
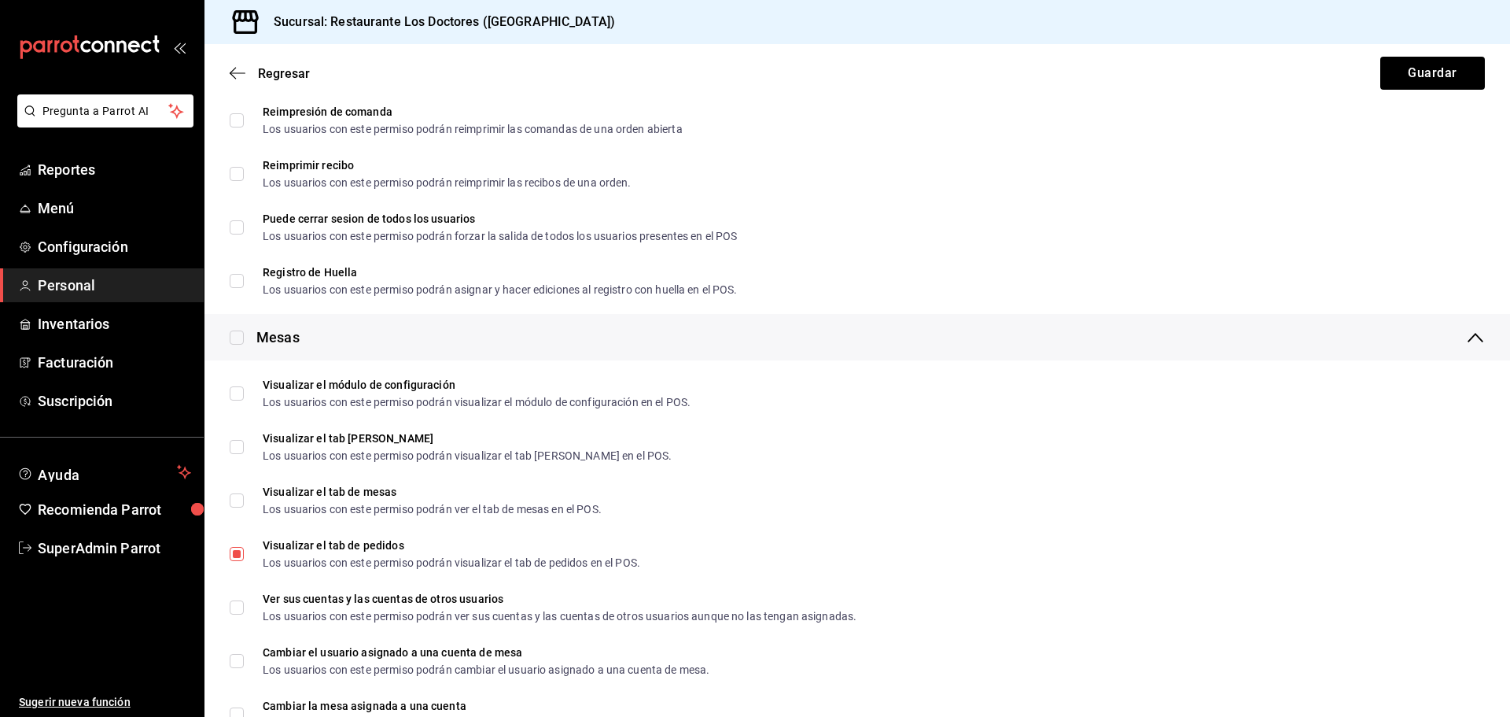
scroll to position [1888, 0]
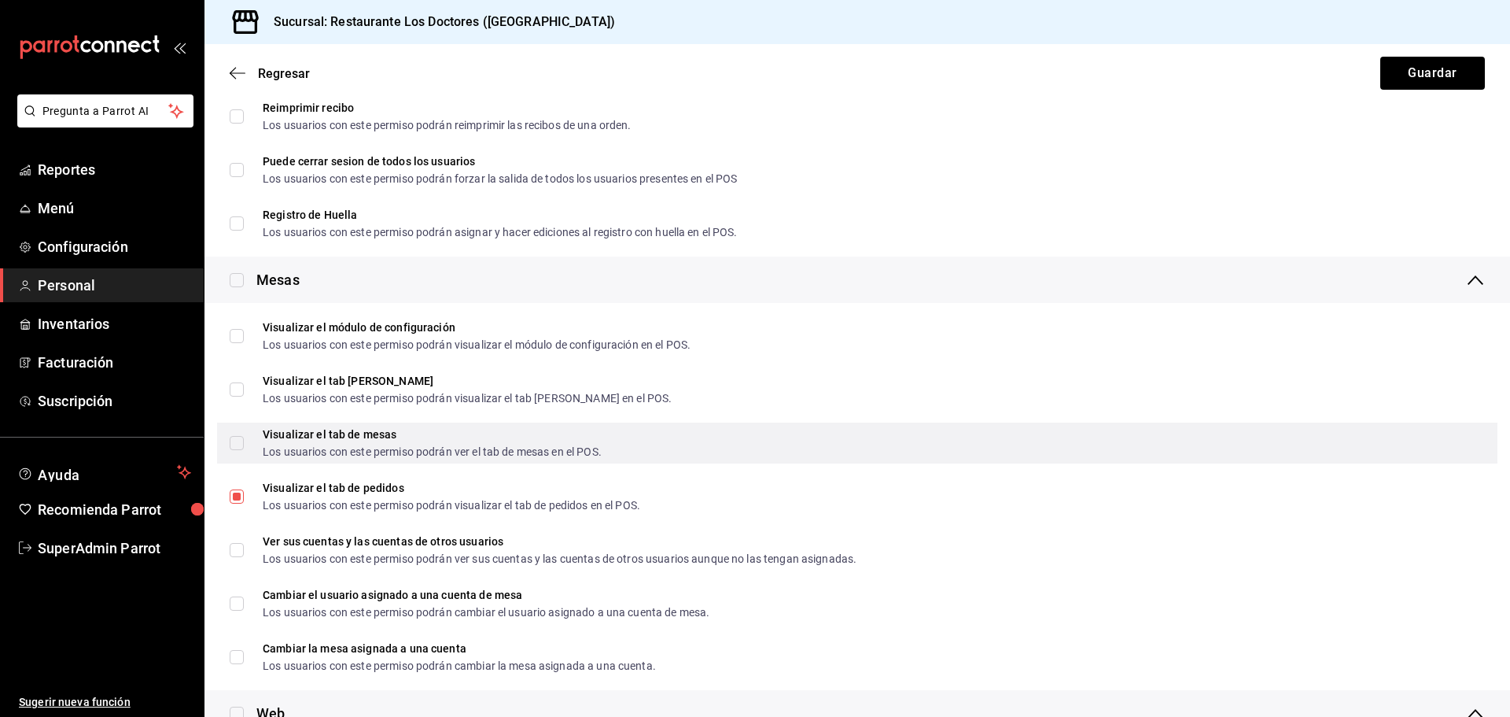
click at [223, 430] on div "Visualizar el tab de mesas Los usuarios con este permiso podrán ver el tab de m…" at bounding box center [857, 442] width 1281 height 41
checkbox input "true"
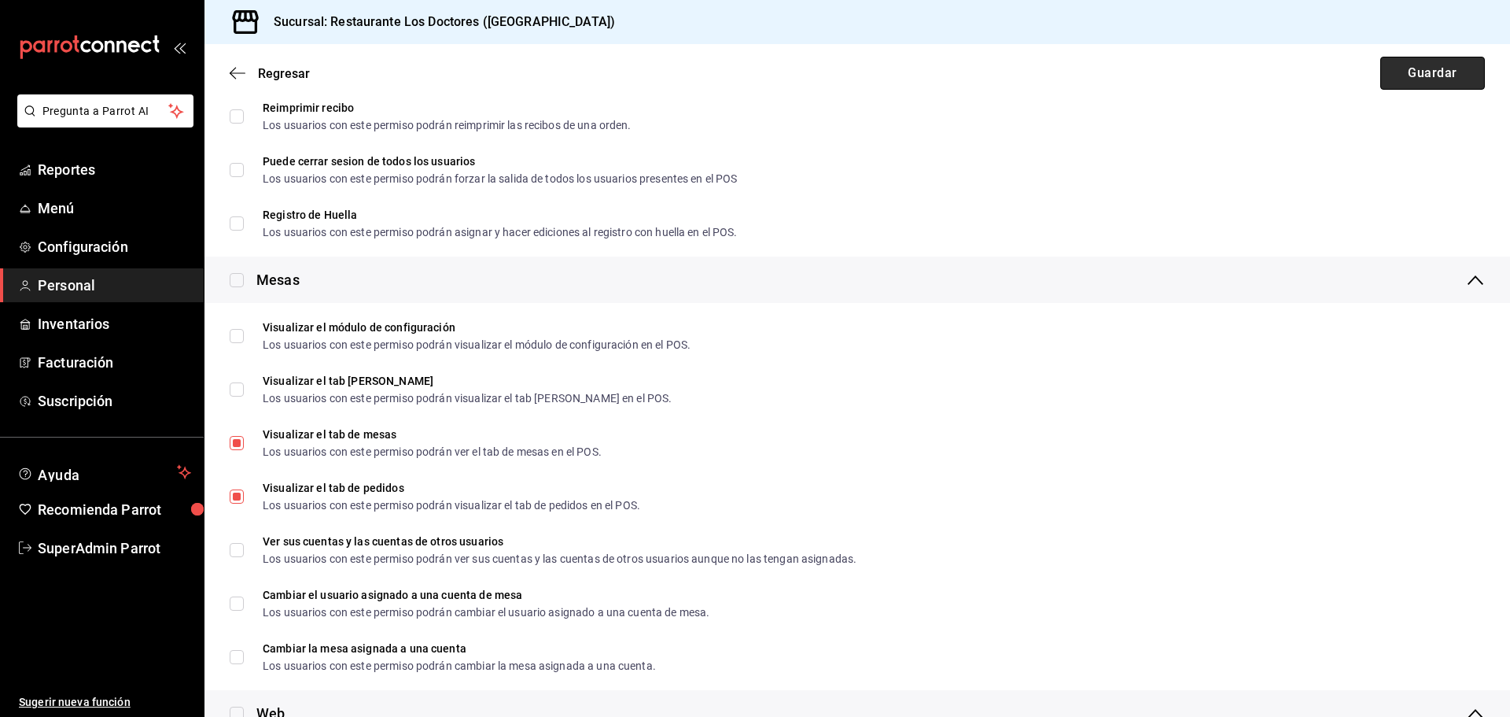
click at [1414, 71] on button "Guardar" at bounding box center [1433, 73] width 105 height 33
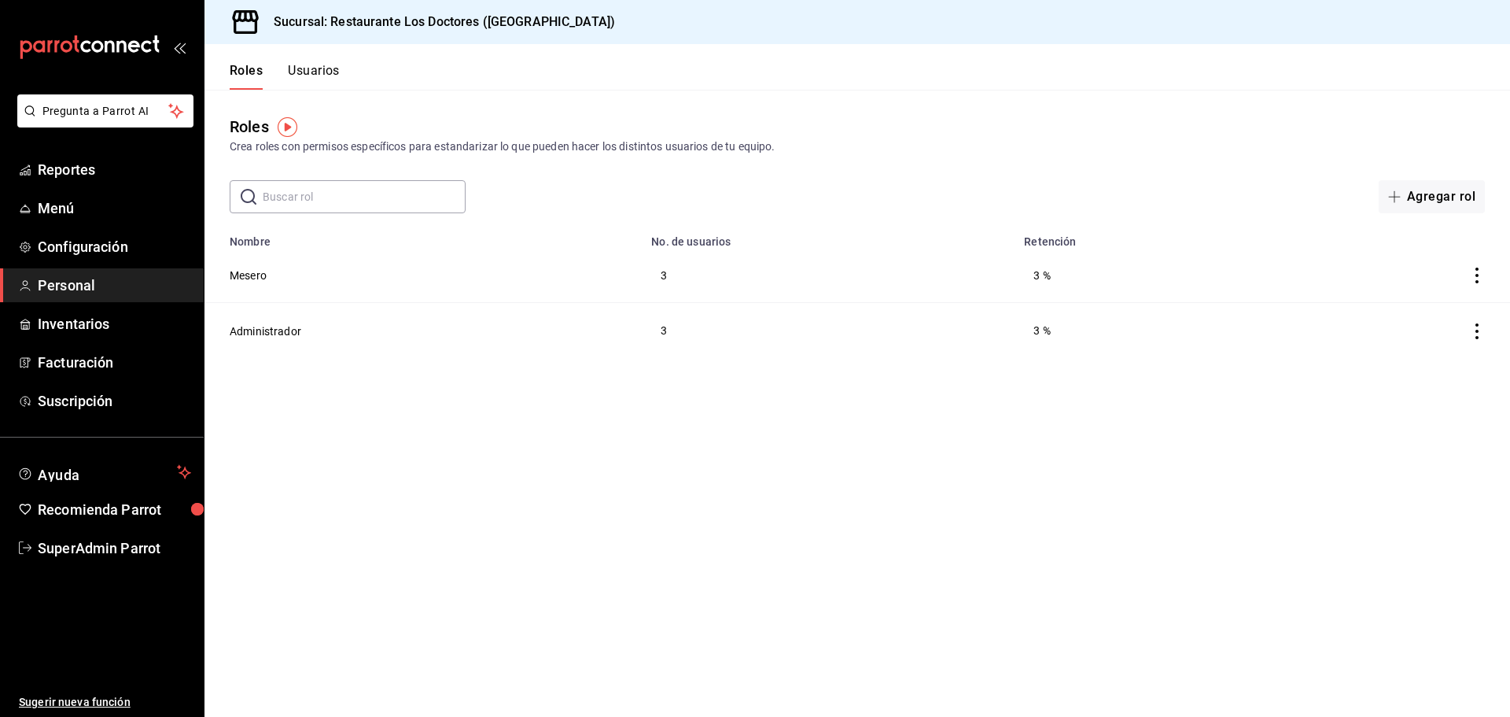
click at [311, 62] on div "Roles Usuarios" at bounding box center [272, 67] width 135 height 46
click at [309, 73] on button "Usuarios" at bounding box center [314, 76] width 52 height 27
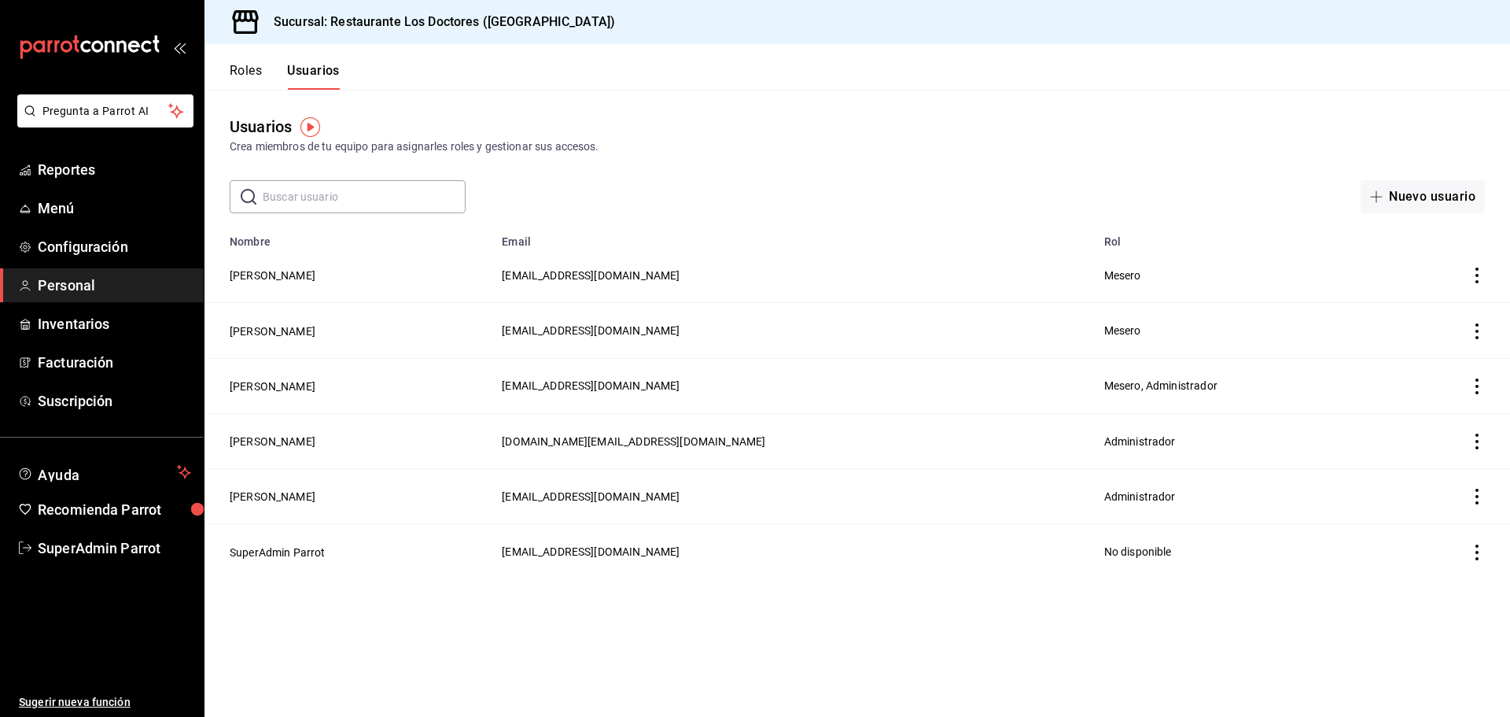
click at [243, 67] on button "Roles" at bounding box center [246, 76] width 32 height 27
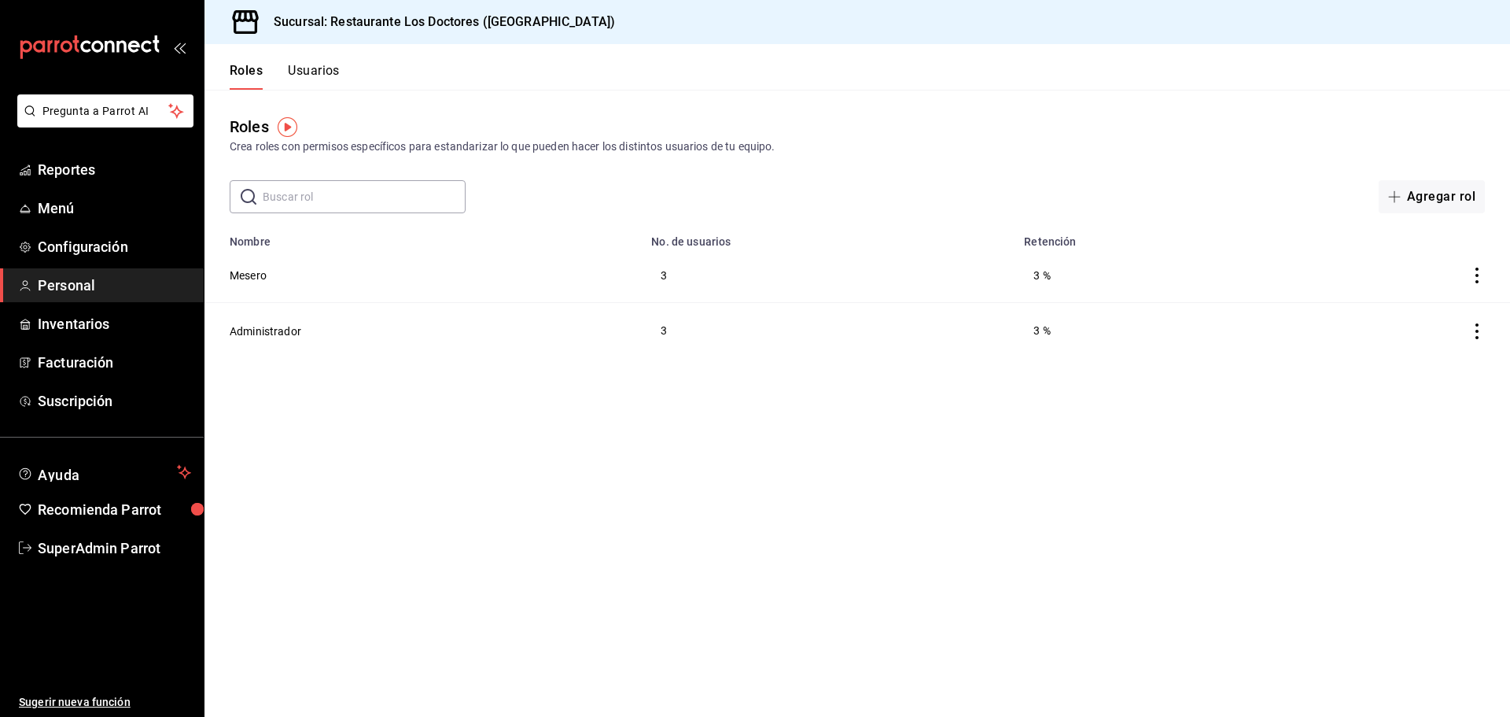
click at [301, 71] on button "Usuarios" at bounding box center [314, 76] width 52 height 27
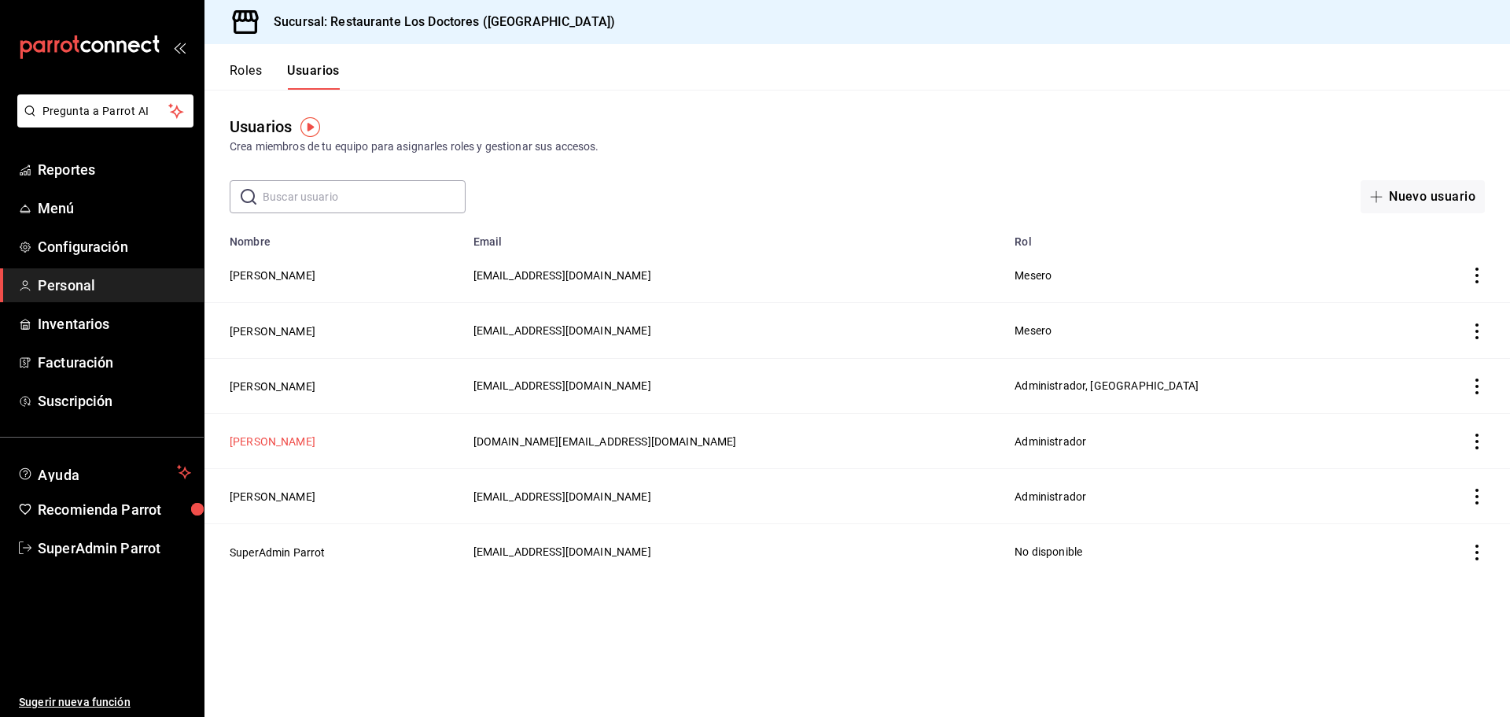
click at [272, 441] on button "Patricia Gomez" at bounding box center [273, 441] width 86 height 16
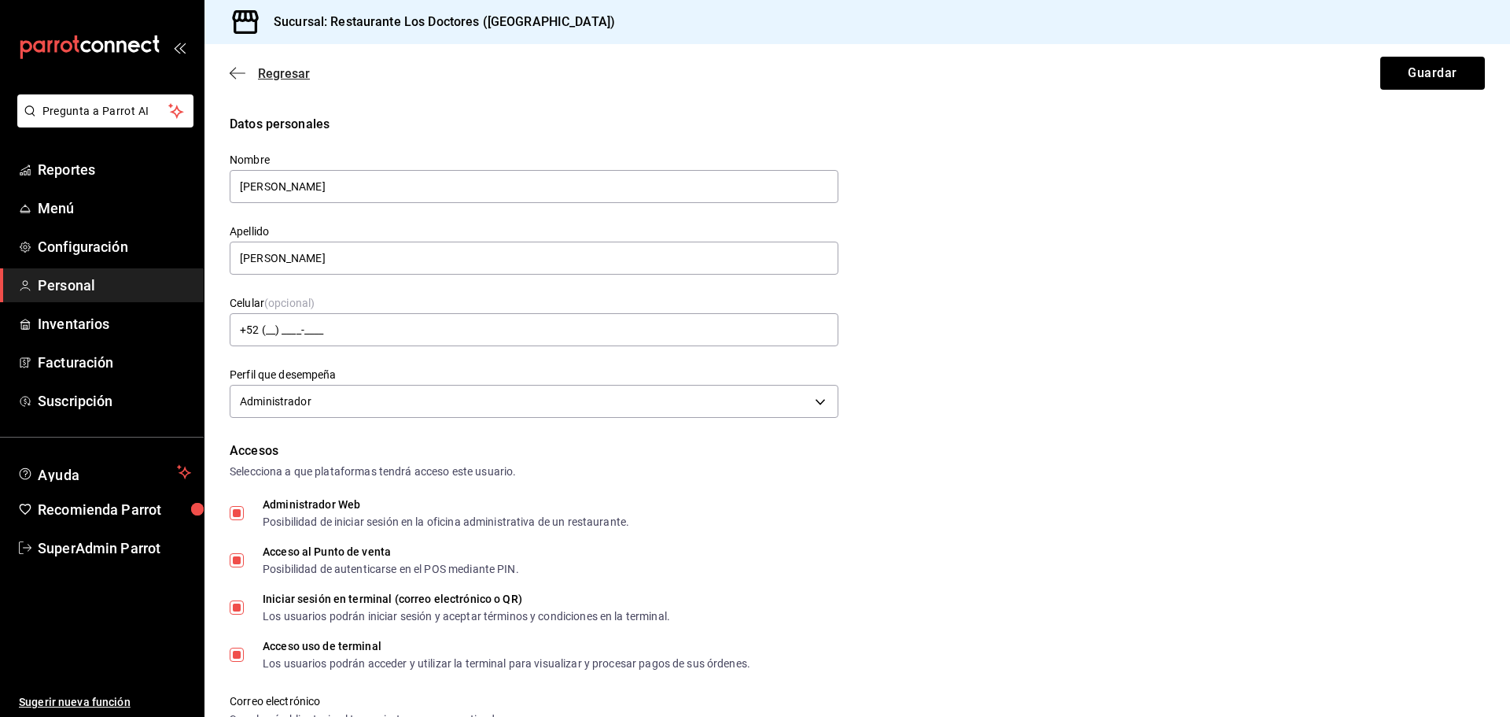
click at [241, 71] on icon "button" at bounding box center [238, 73] width 16 height 14
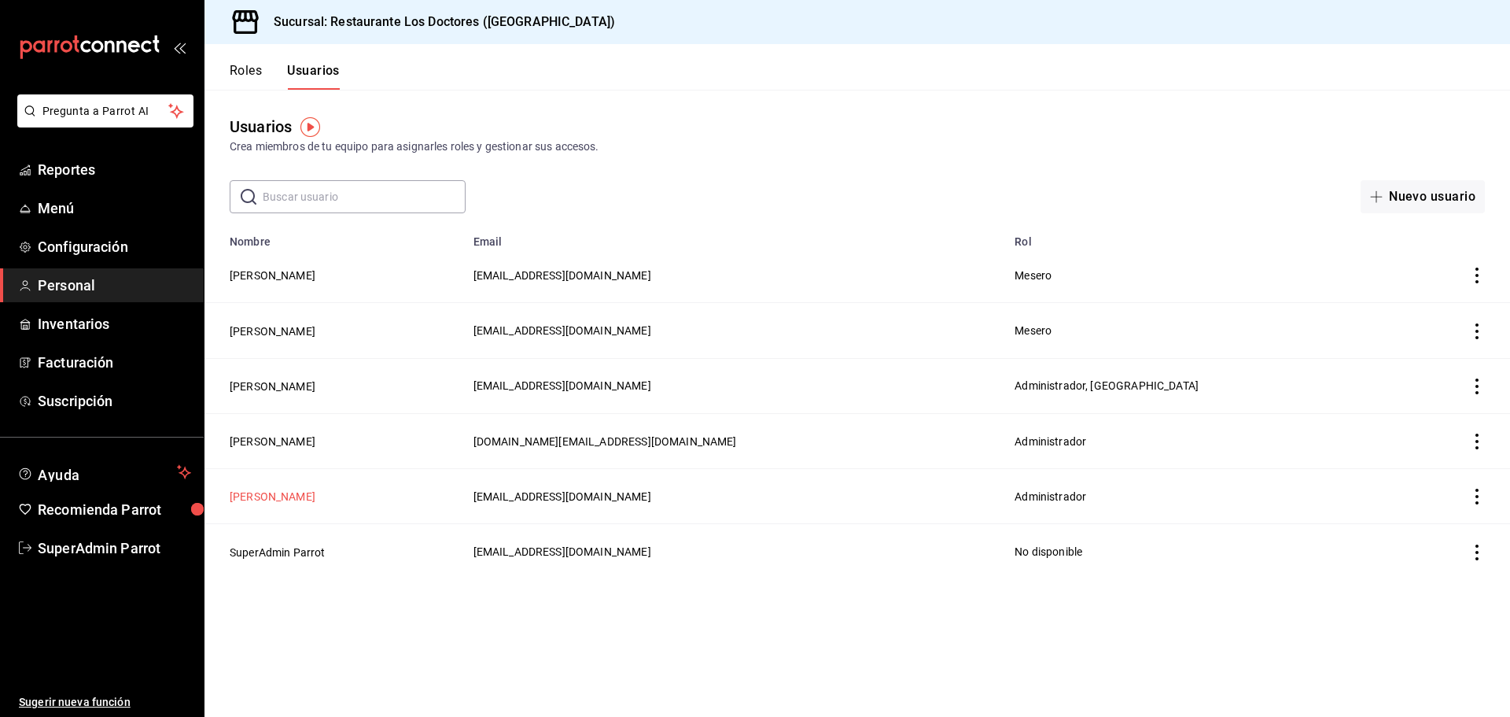
click at [287, 491] on button "Gustavo Ramos" at bounding box center [273, 497] width 86 height 16
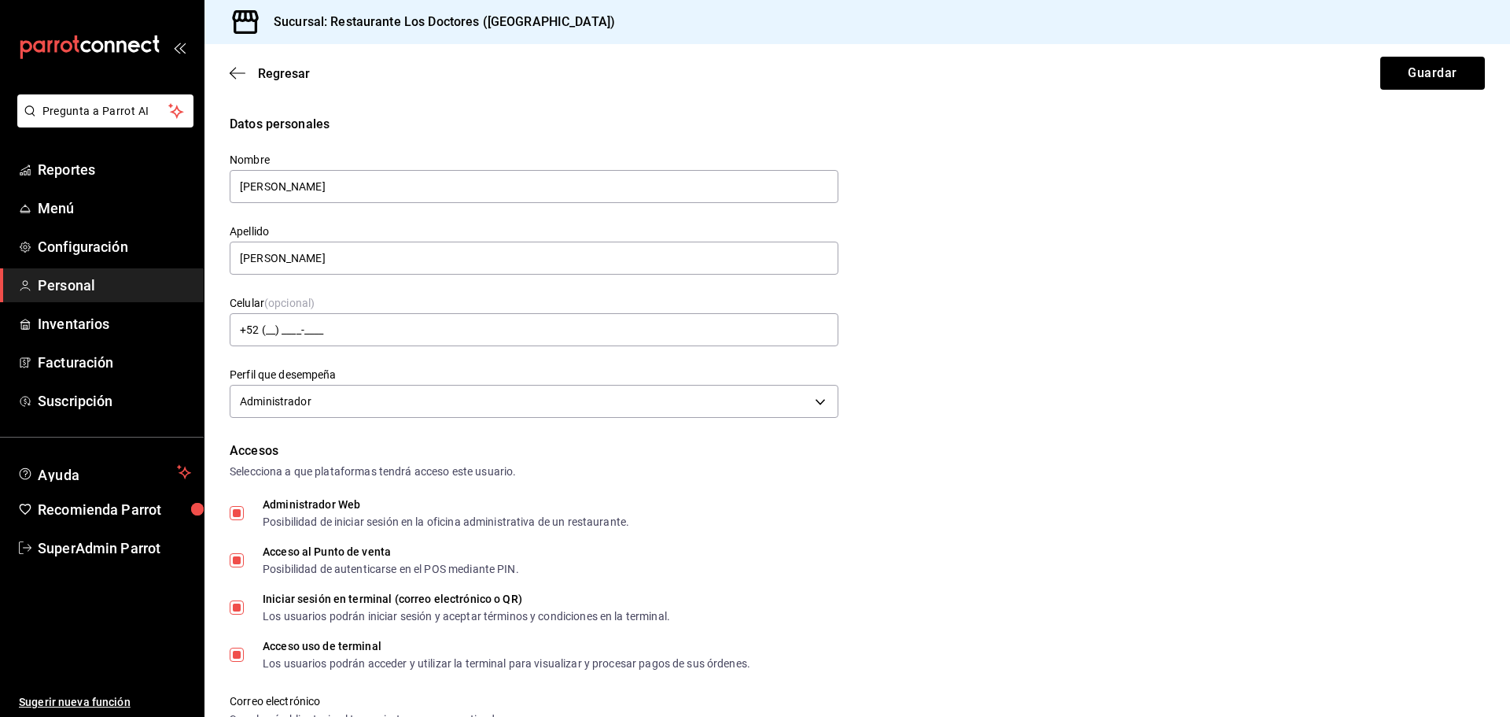
click at [229, 68] on div "Regresar Guardar" at bounding box center [858, 73] width 1306 height 58
click at [230, 70] on icon "button" at bounding box center [238, 73] width 16 height 14
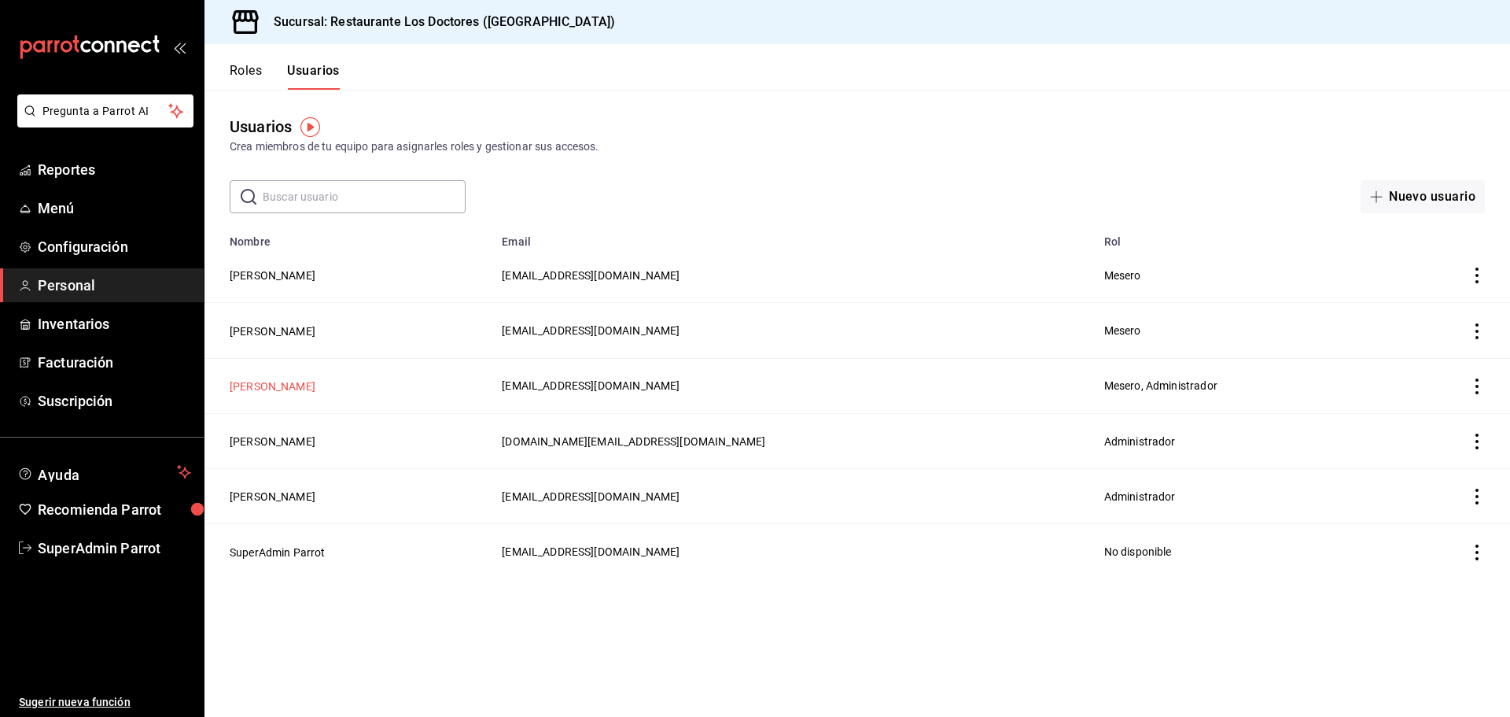
click at [256, 384] on button "Argelia Gmz" at bounding box center [273, 386] width 86 height 16
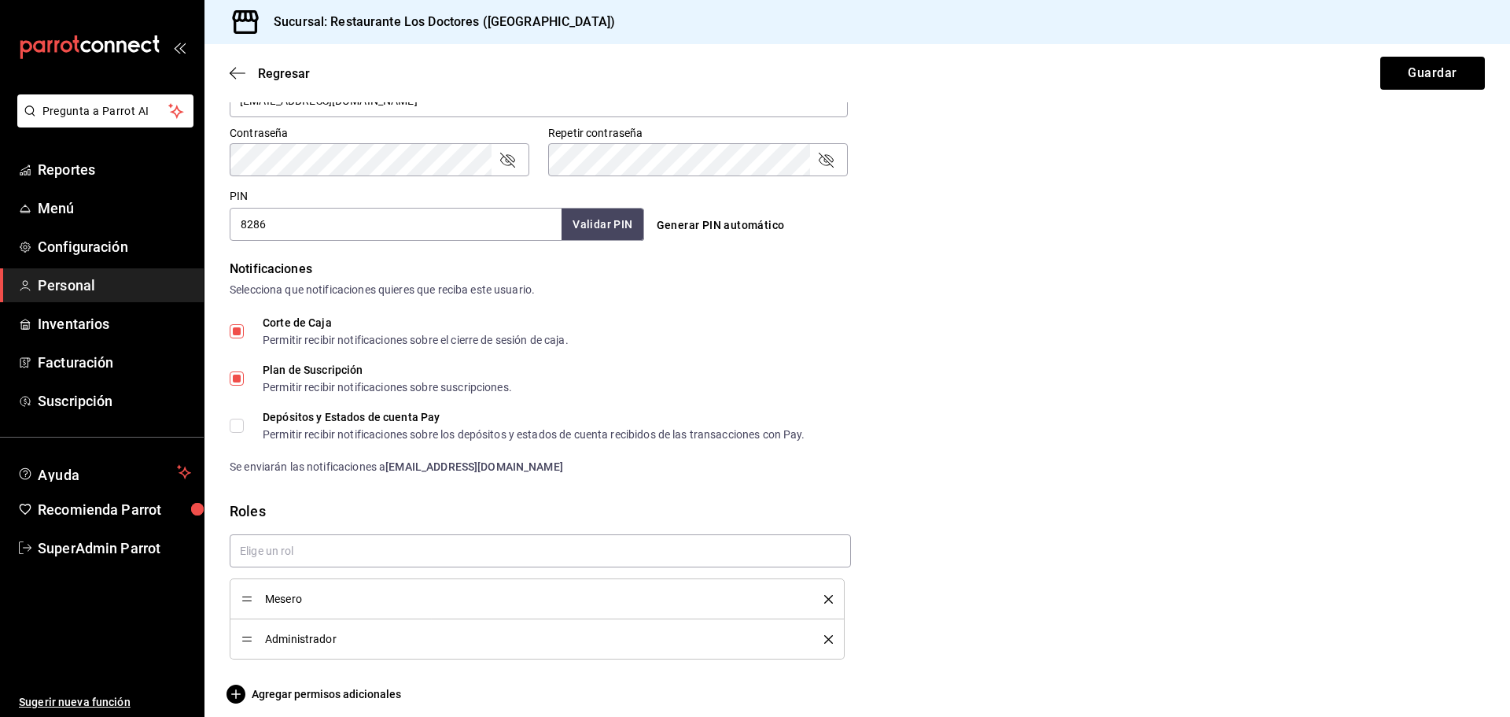
scroll to position [668, 0]
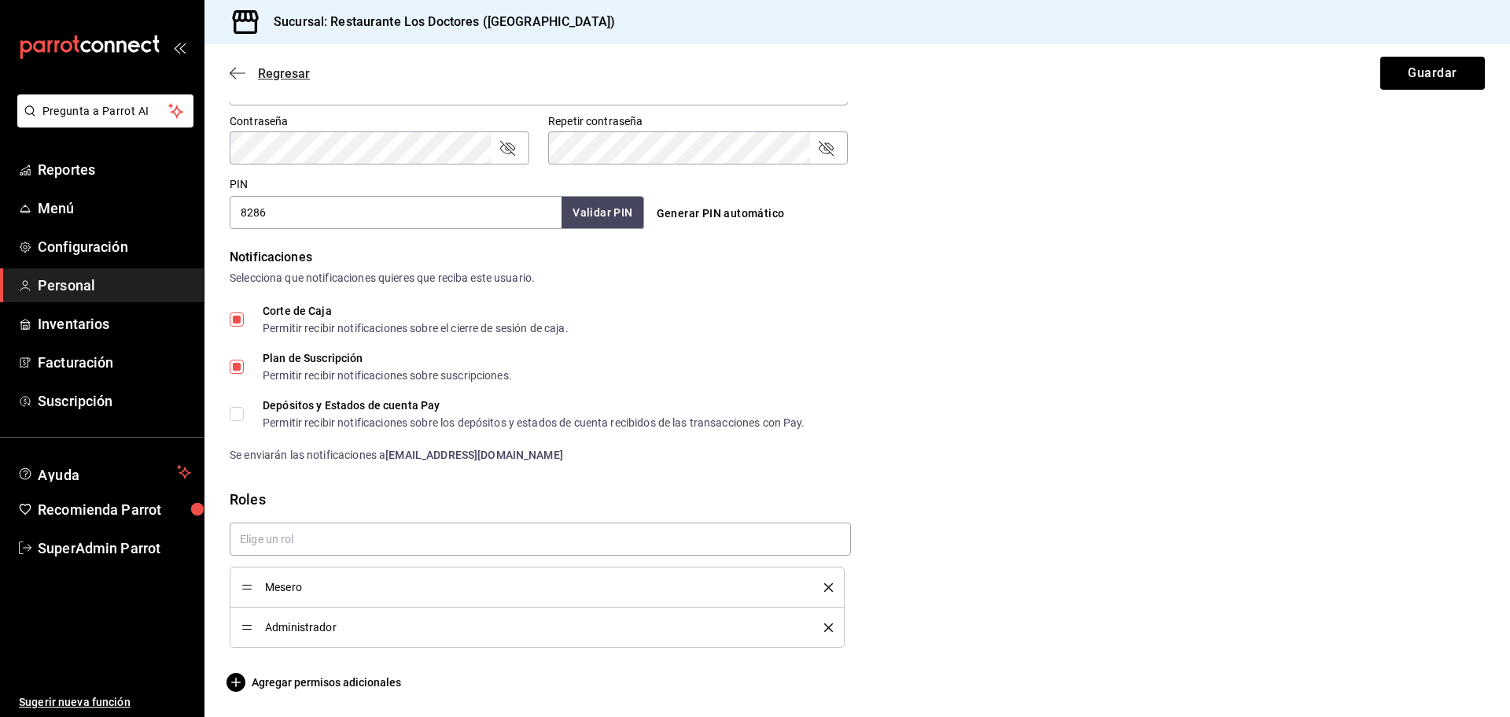
click at [237, 74] on icon "button" at bounding box center [238, 73] width 16 height 14
